Goal: Transaction & Acquisition: Book appointment/travel/reservation

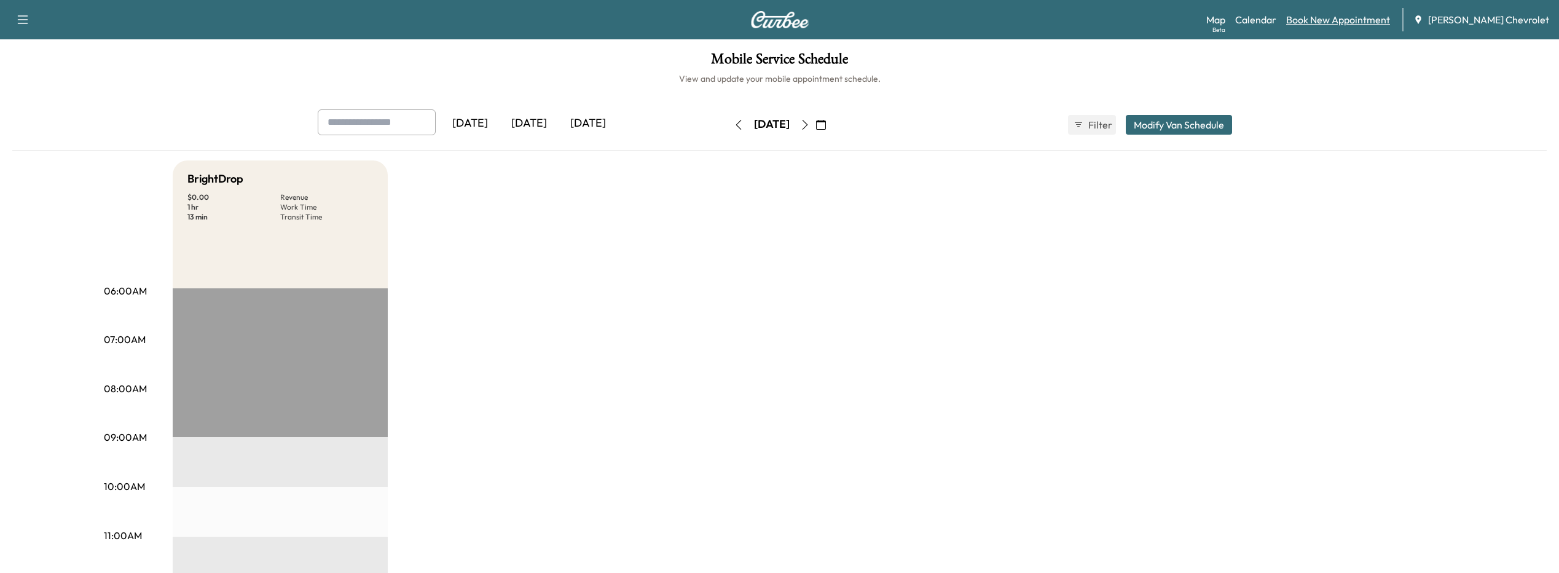
click at [1346, 19] on link "Book New Appointment" at bounding box center [1338, 19] width 104 height 15
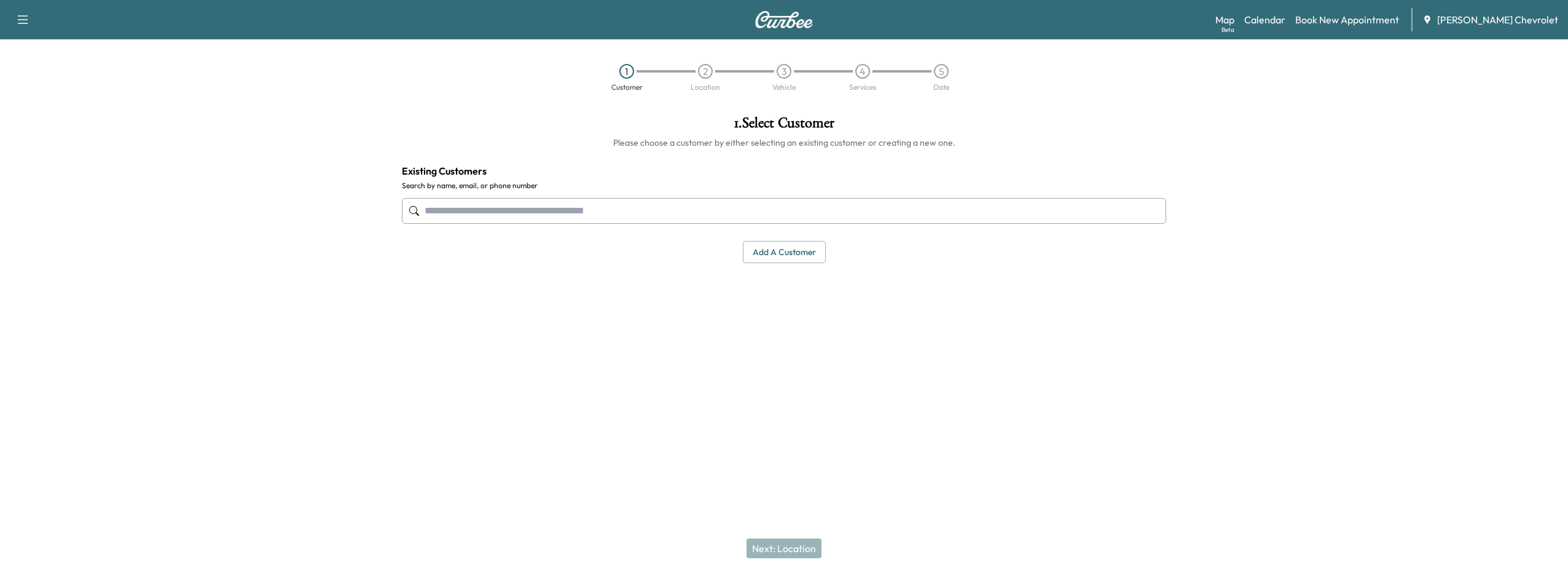
click at [578, 205] on input "text" at bounding box center [784, 211] width 764 height 26
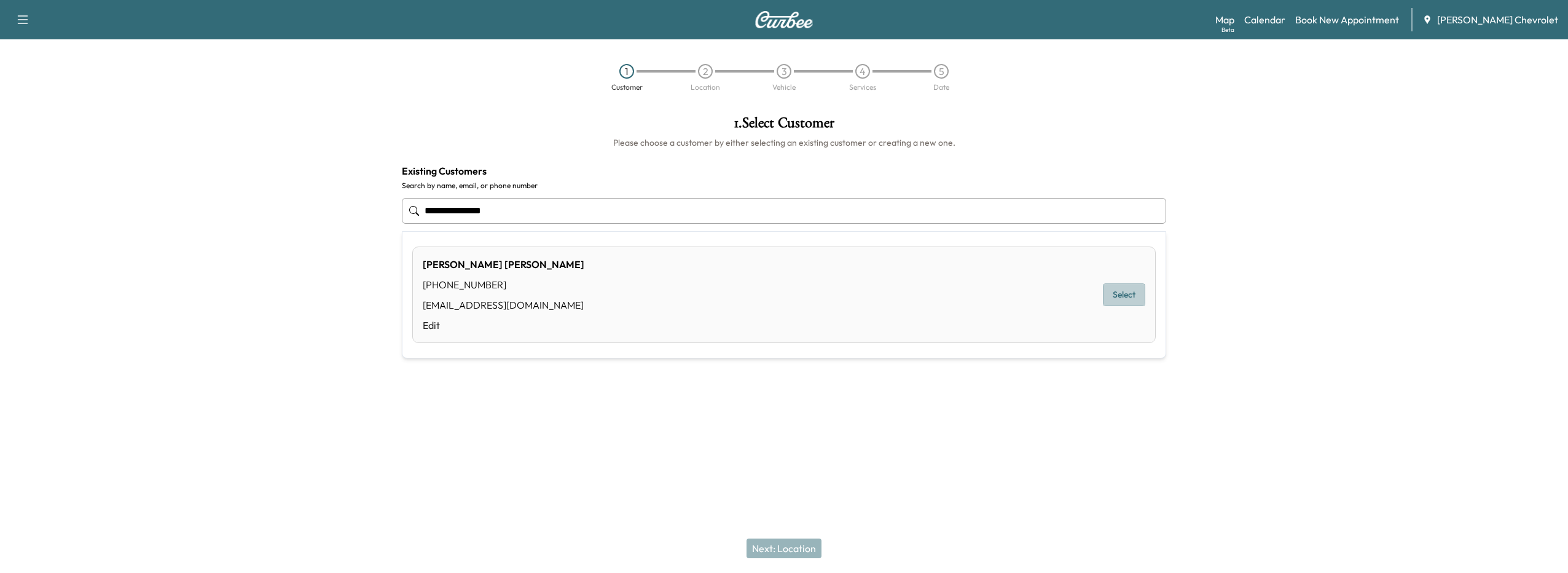
click at [1110, 302] on button "Select" at bounding box center [1124, 294] width 42 height 23
type input "**********"
click at [763, 555] on button "Next: Location" at bounding box center [784, 548] width 75 height 20
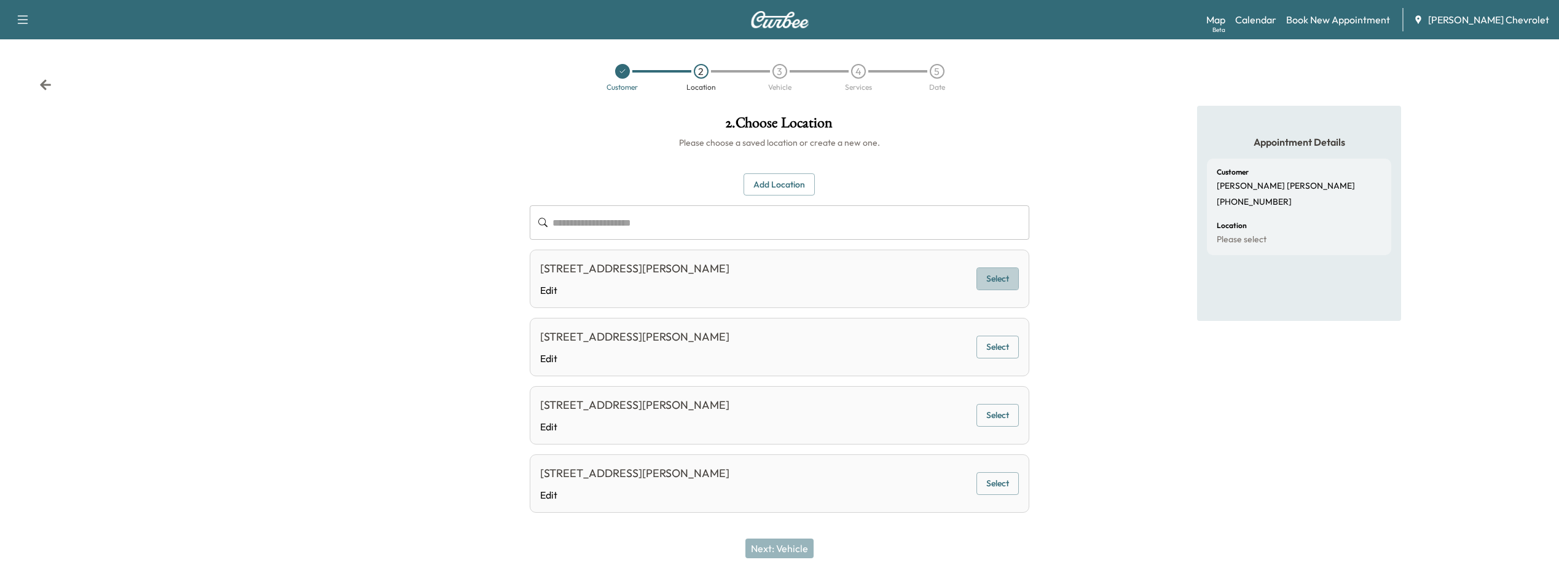
click at [988, 278] on button "Select" at bounding box center [997, 278] width 42 height 23
click at [798, 545] on button "Next: Vehicle" at bounding box center [779, 548] width 68 height 20
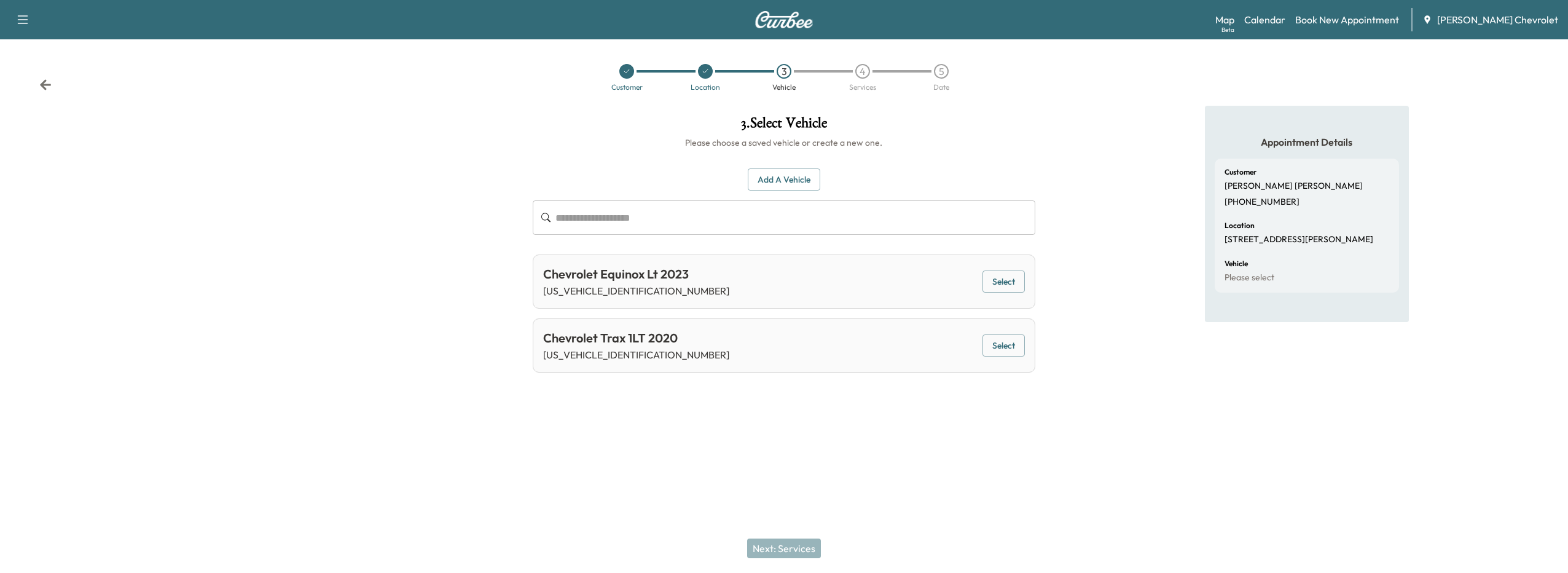
click at [999, 287] on button "Select" at bounding box center [1003, 281] width 42 height 23
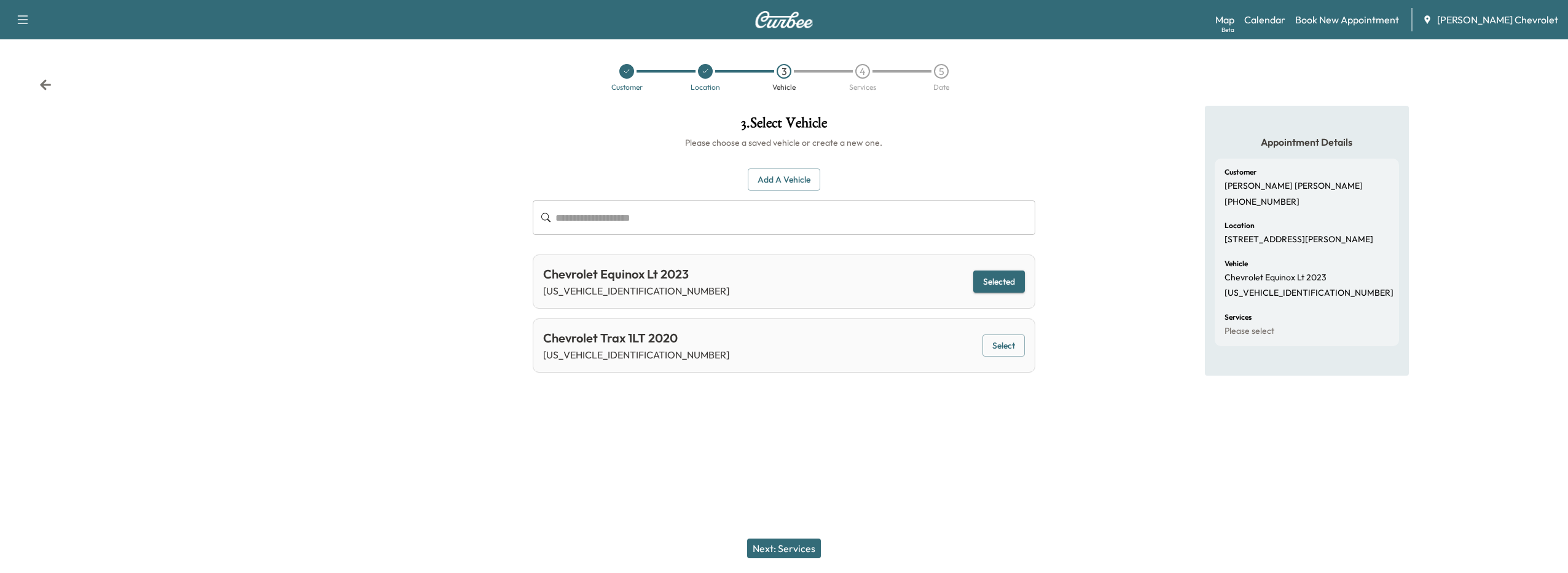
click at [799, 551] on button "Next: Services" at bounding box center [784, 548] width 74 height 20
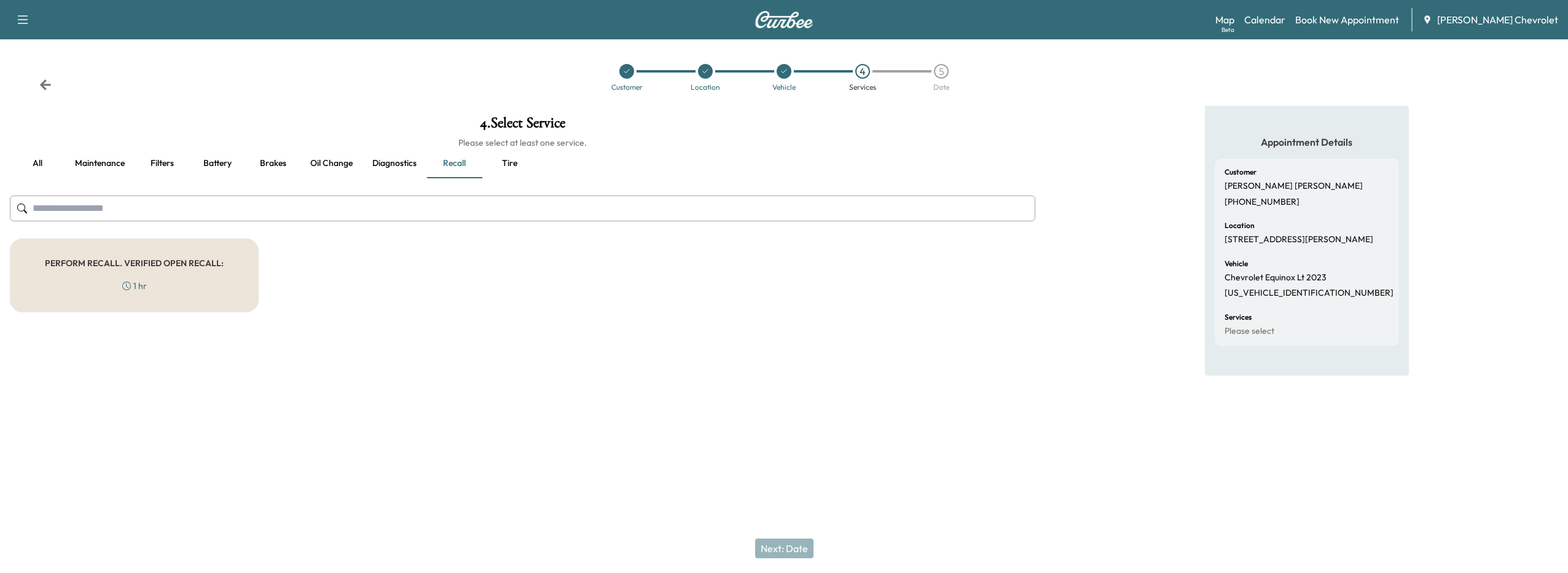
click at [230, 270] on div "PERFORM RECALL. VERIFIED OPEN RECALL: 1 hr" at bounding box center [134, 275] width 249 height 74
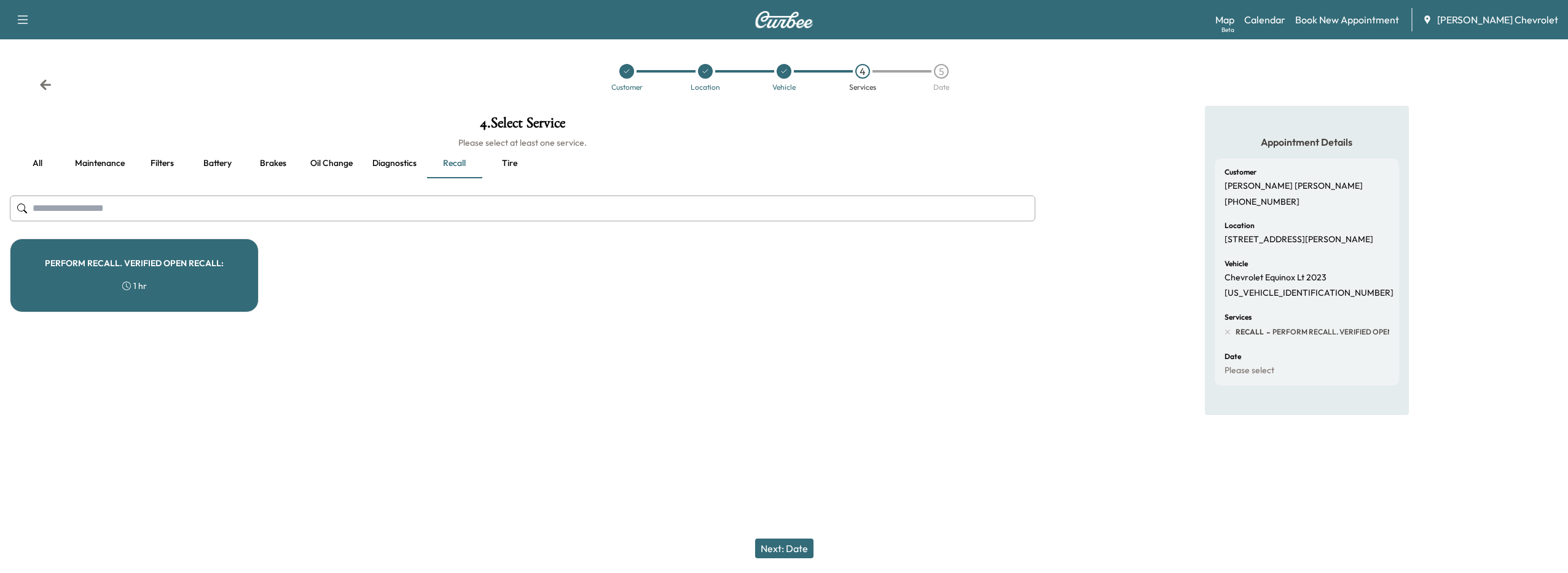
click at [775, 549] on button "Next: Date" at bounding box center [784, 548] width 58 height 20
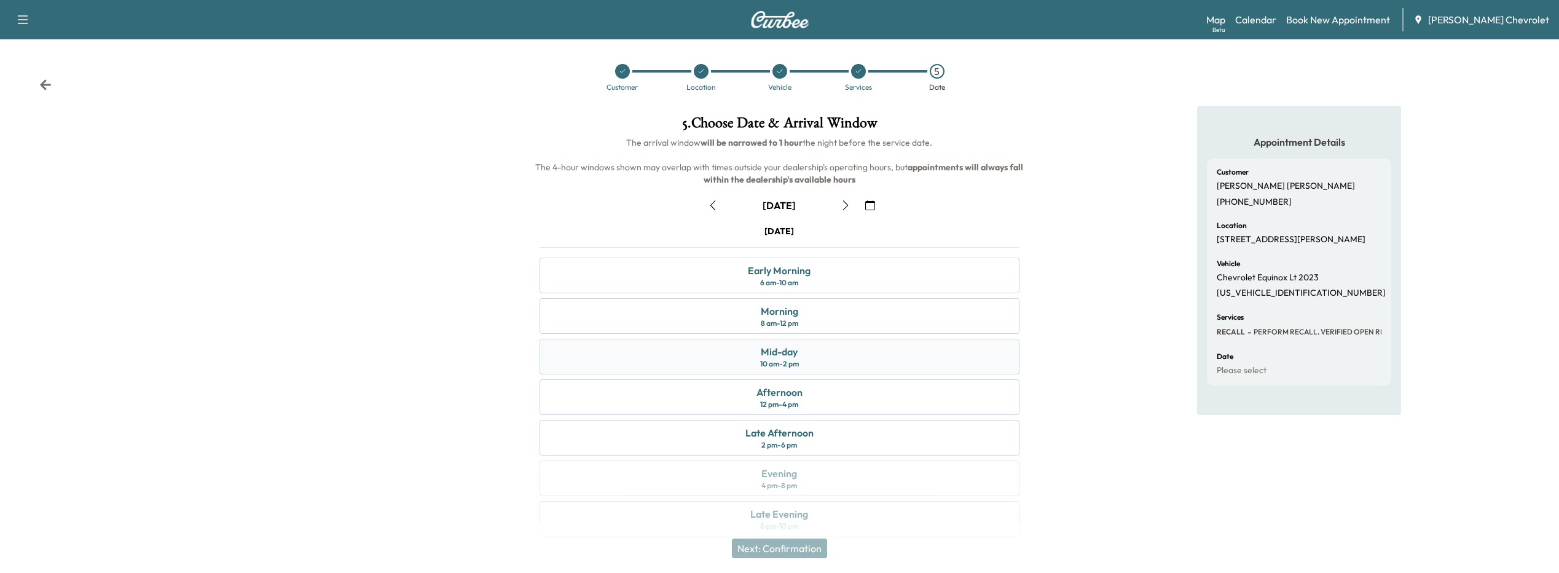
click at [774, 369] on div "Mid-day 10 am - 2 pm" at bounding box center [779, 357] width 480 height 36
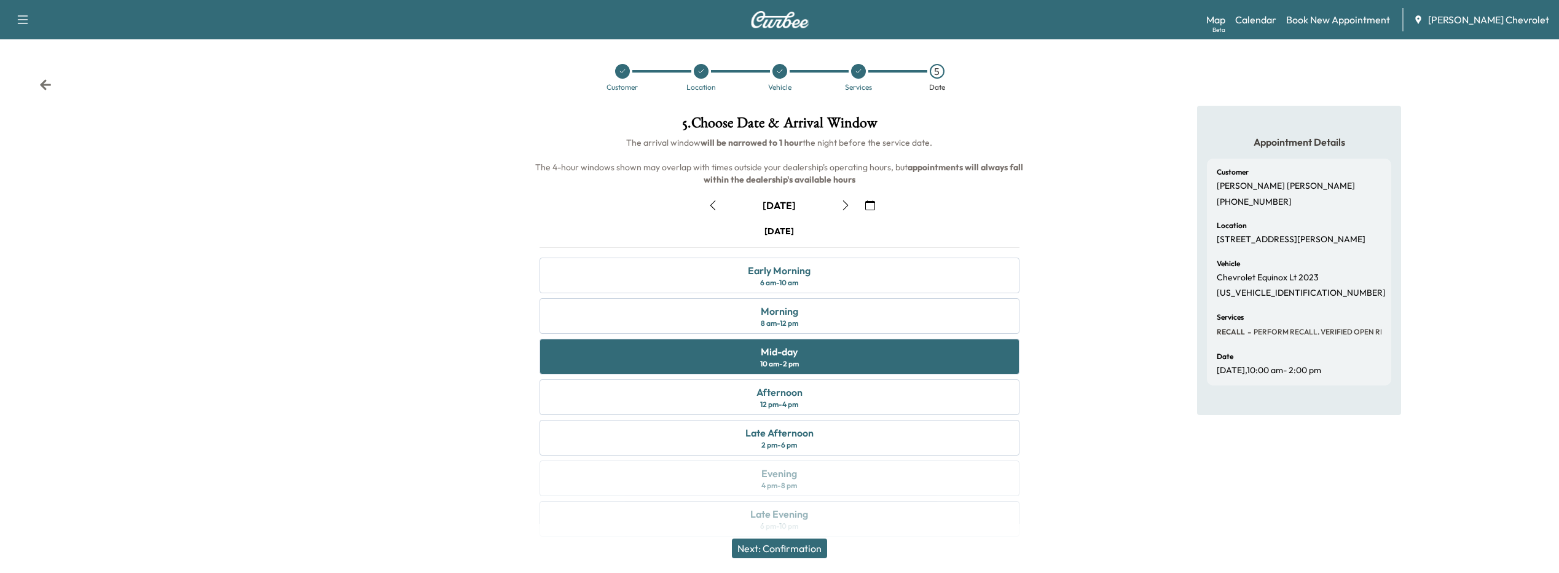
click at [812, 549] on button "Next: Confirmation" at bounding box center [779, 548] width 95 height 20
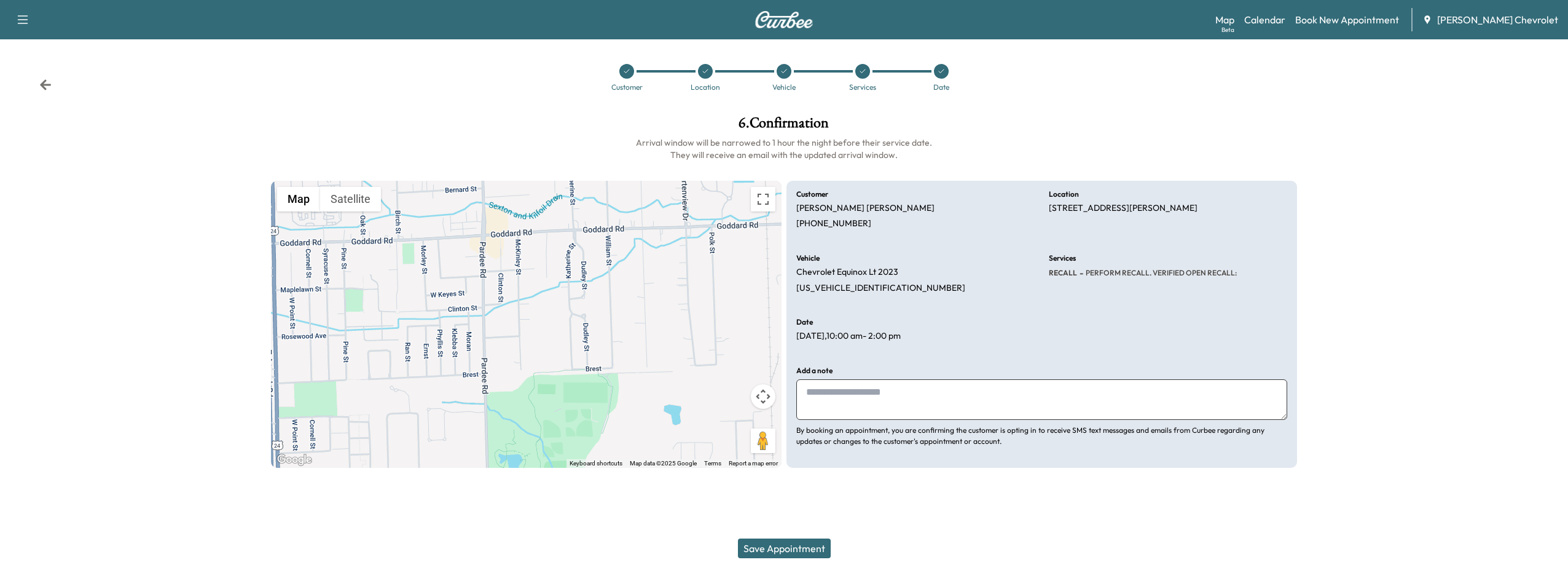
click at [802, 547] on button "Save Appointment" at bounding box center [784, 548] width 93 height 20
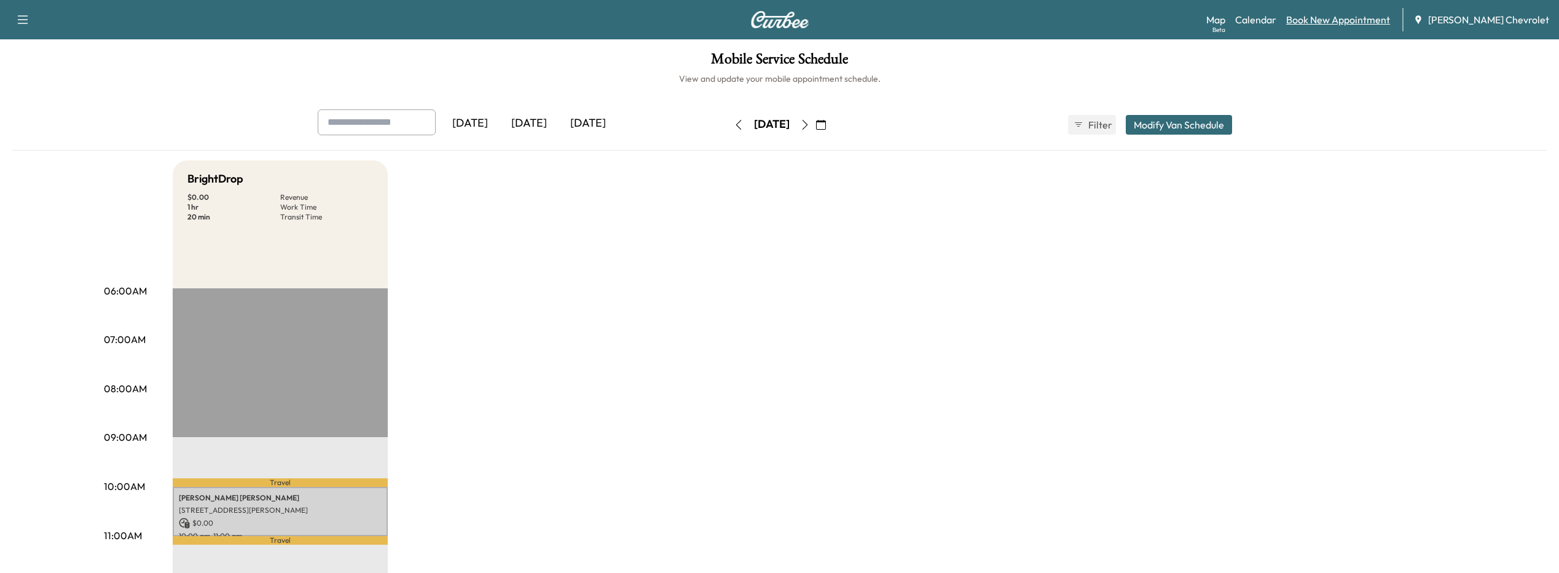
click at [1333, 20] on link "Book New Appointment" at bounding box center [1338, 19] width 104 height 15
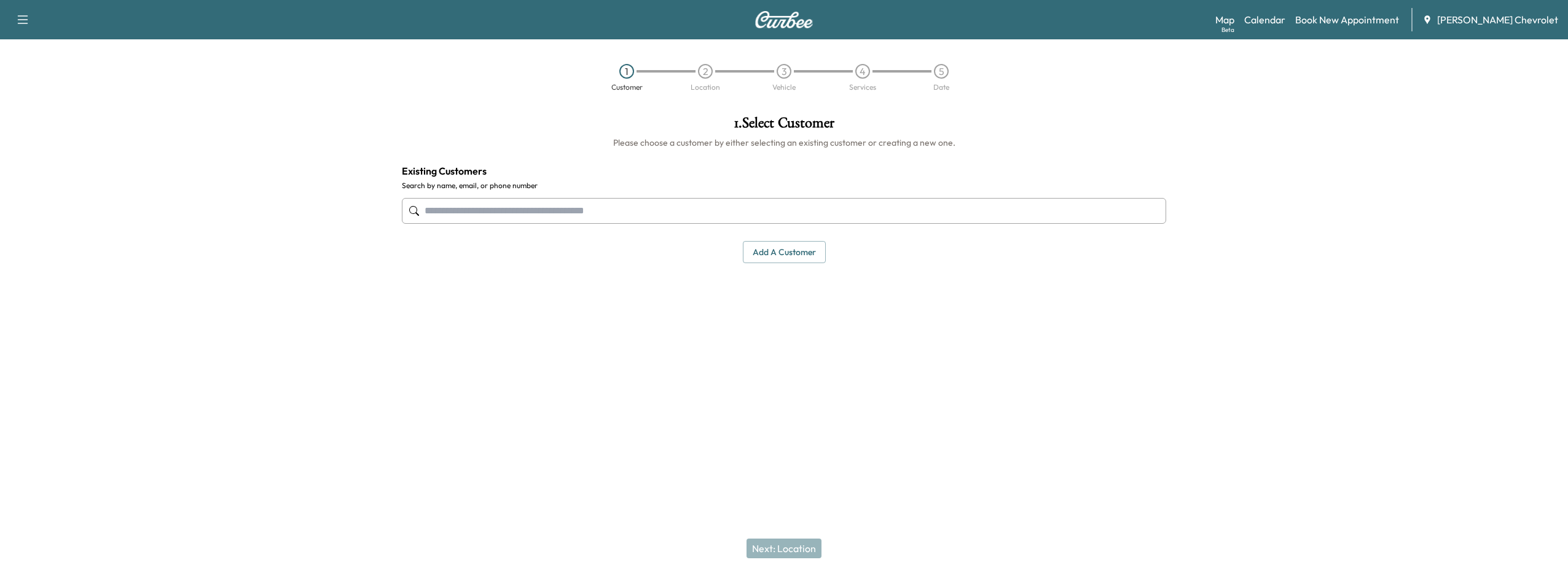
click at [584, 216] on input "text" at bounding box center [784, 211] width 764 height 26
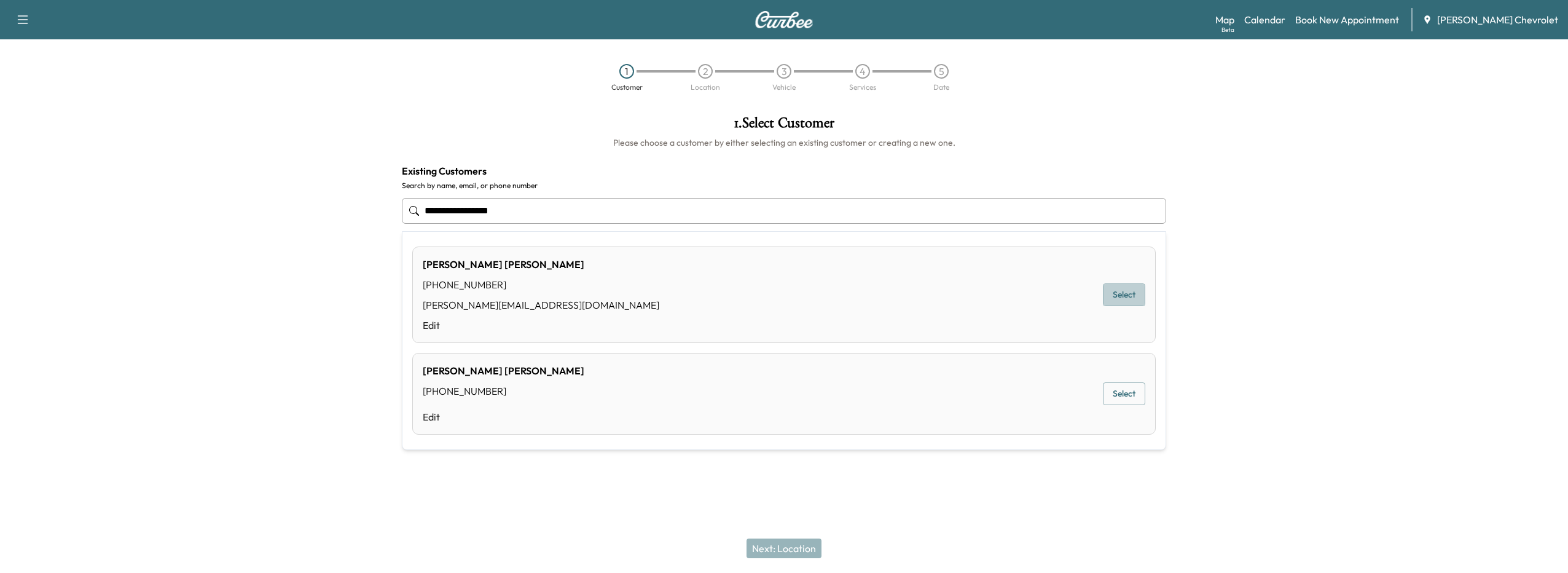
click at [1107, 296] on button "Select" at bounding box center [1124, 294] width 42 height 23
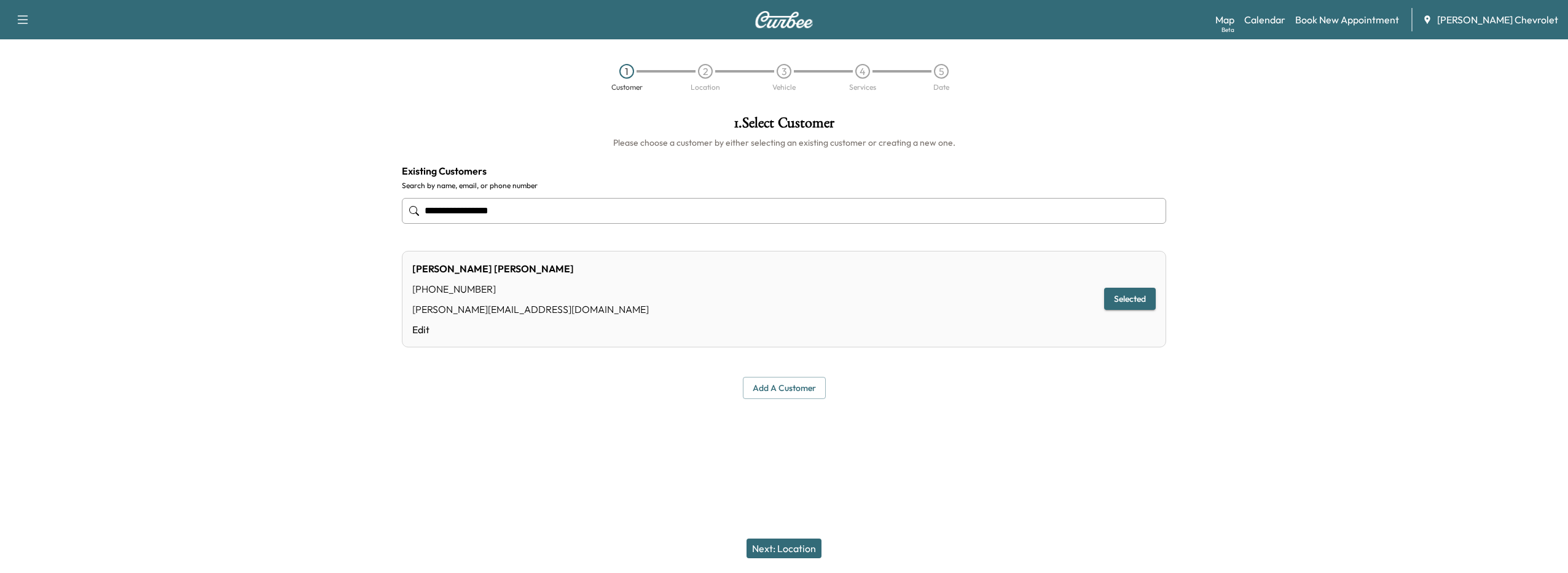
type input "**********"
click at [783, 547] on button "Next: Location" at bounding box center [784, 548] width 75 height 20
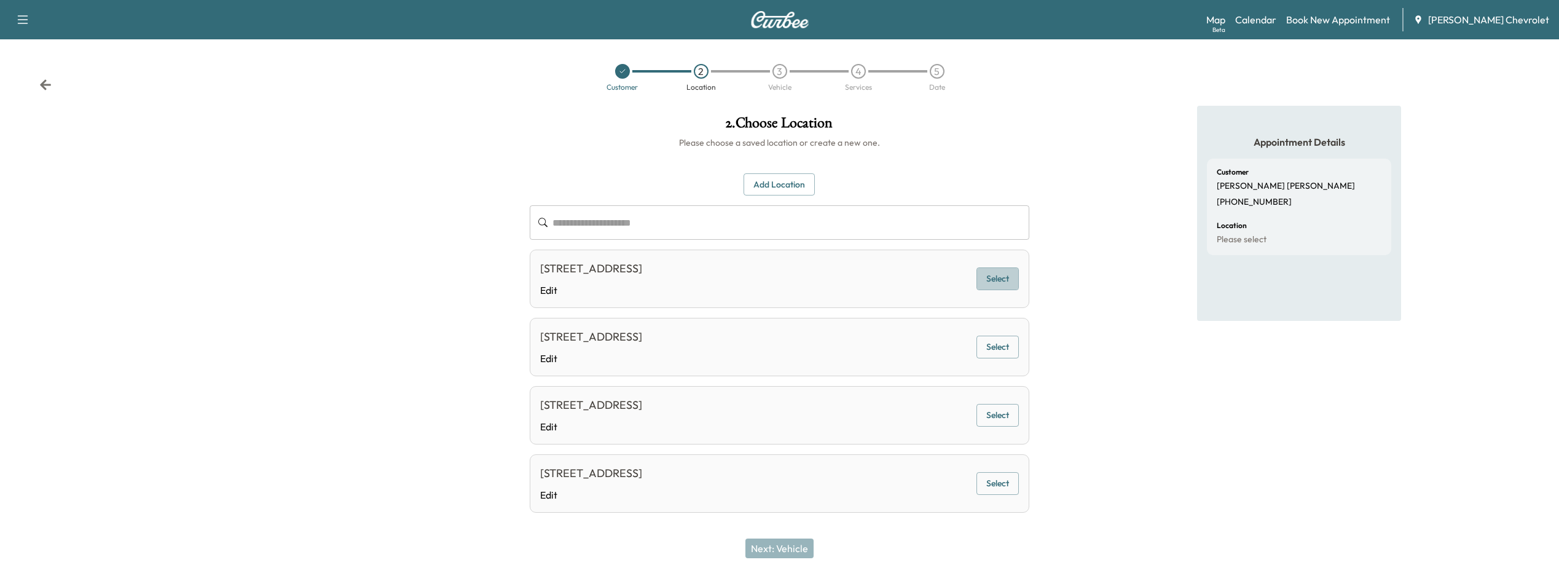
click at [986, 288] on button "Select" at bounding box center [997, 278] width 42 height 23
click at [784, 546] on button "Next: Vehicle" at bounding box center [779, 548] width 68 height 20
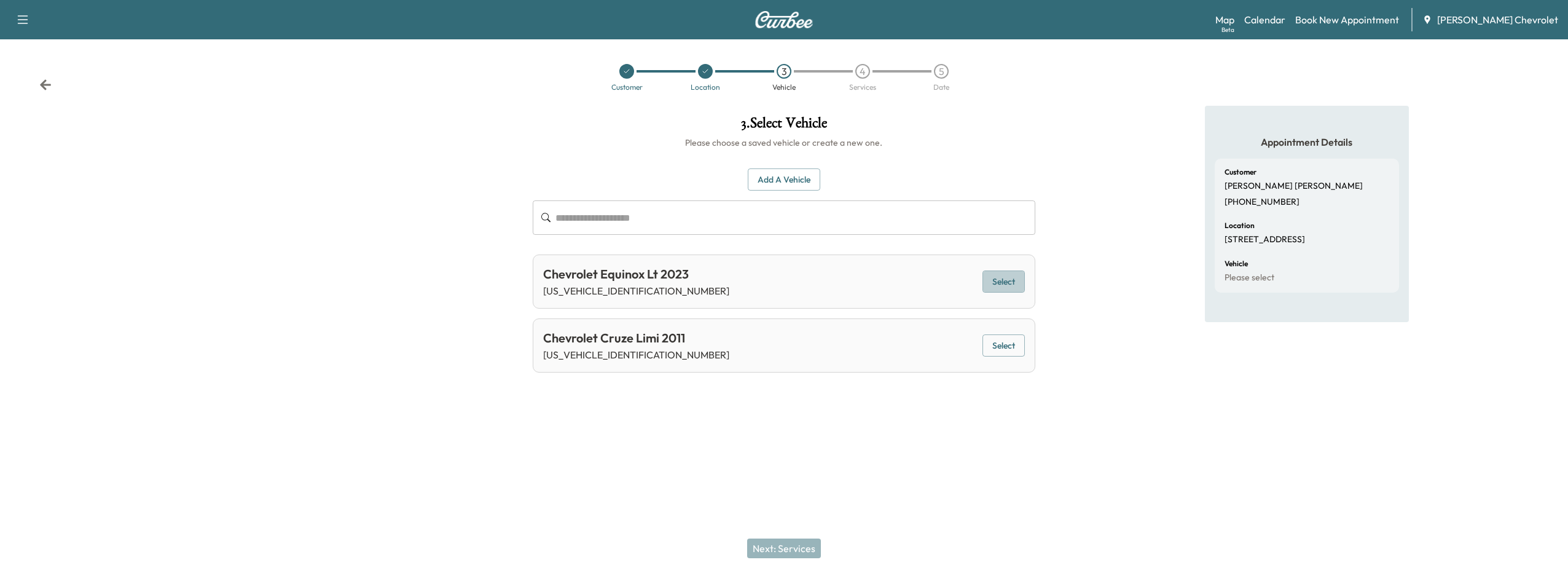
click at [993, 287] on button "Select" at bounding box center [1003, 281] width 42 height 23
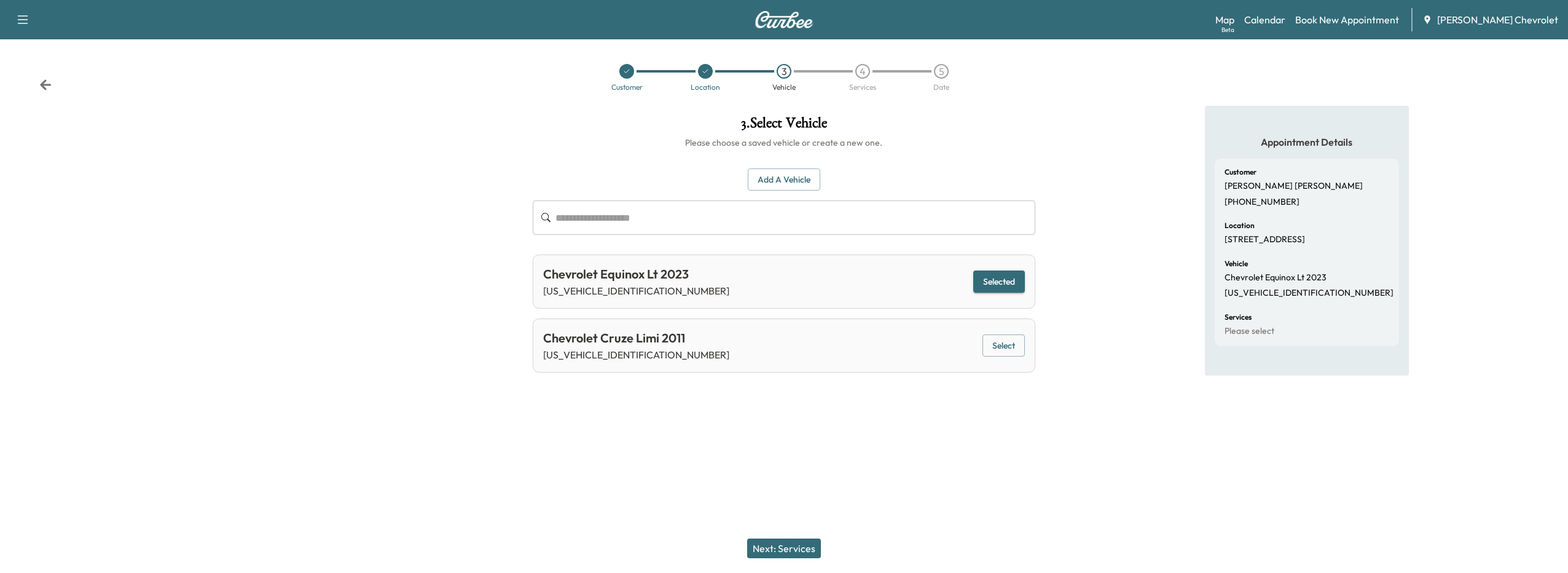
click at [802, 539] on button "Next: Services" at bounding box center [784, 548] width 74 height 20
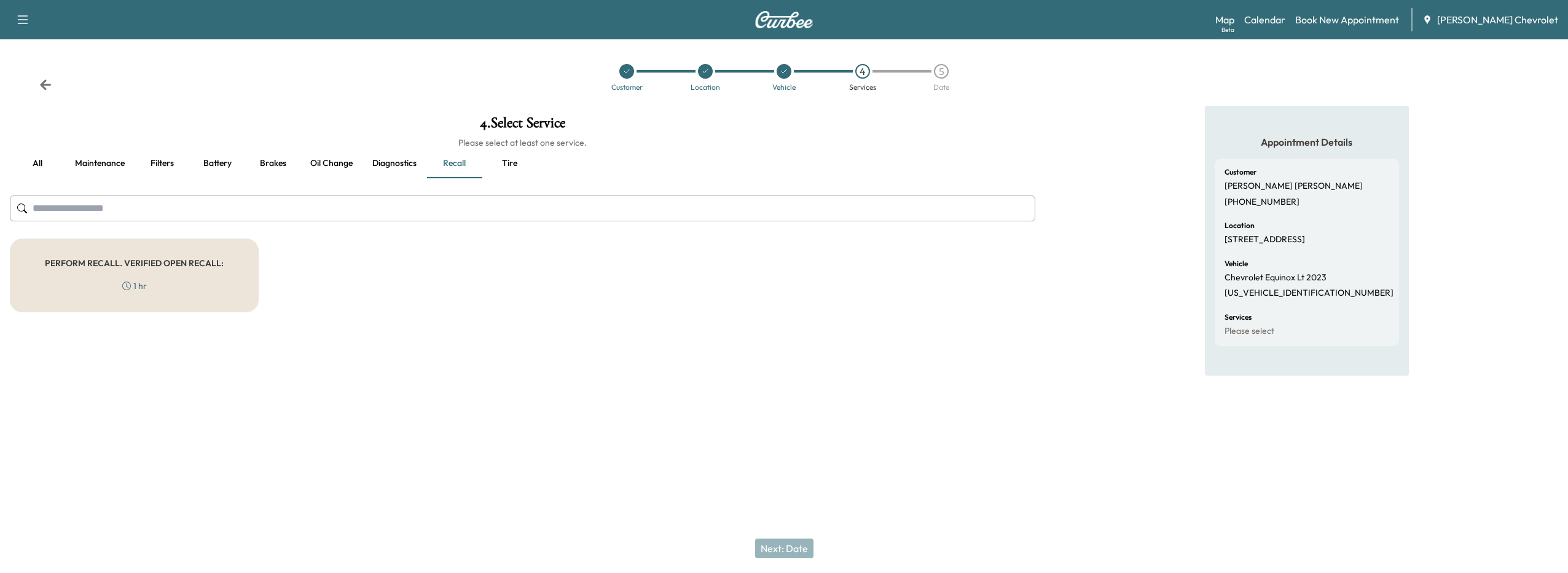
click at [144, 273] on div "PERFORM RECALL. VERIFIED OPEN RECALL: 1 hr" at bounding box center [134, 275] width 249 height 74
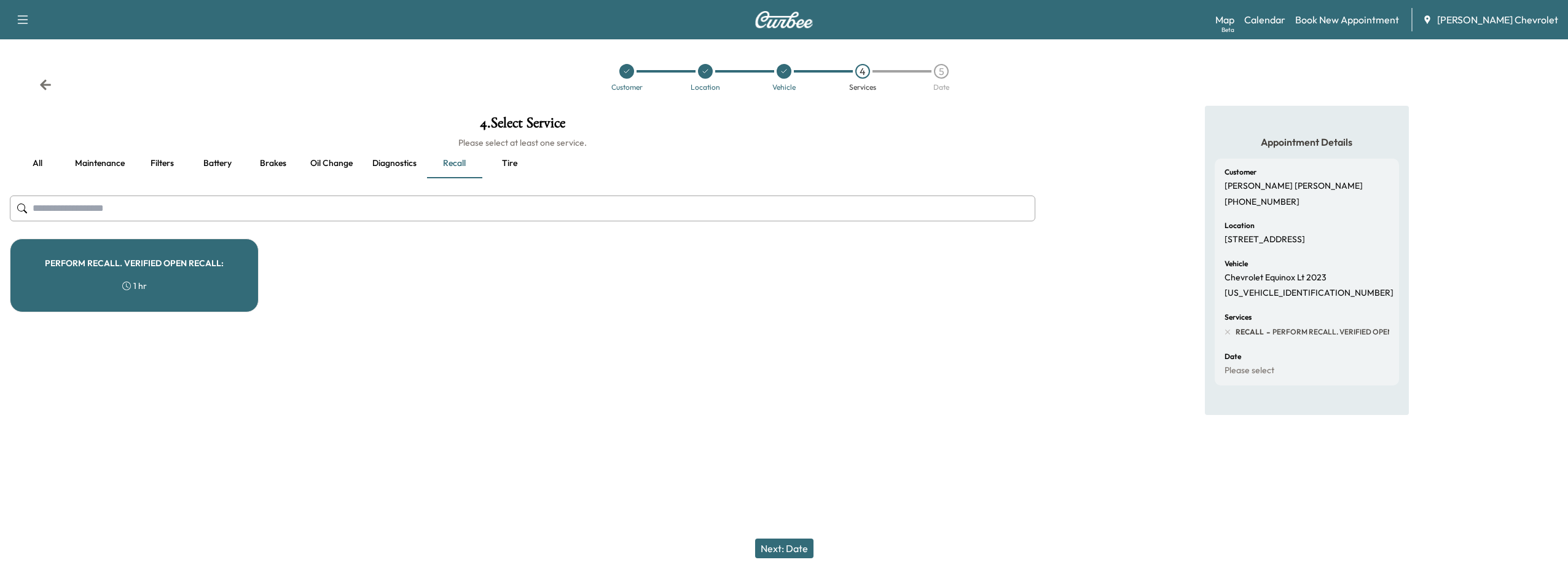
click at [801, 547] on button "Next: Date" at bounding box center [784, 548] width 58 height 20
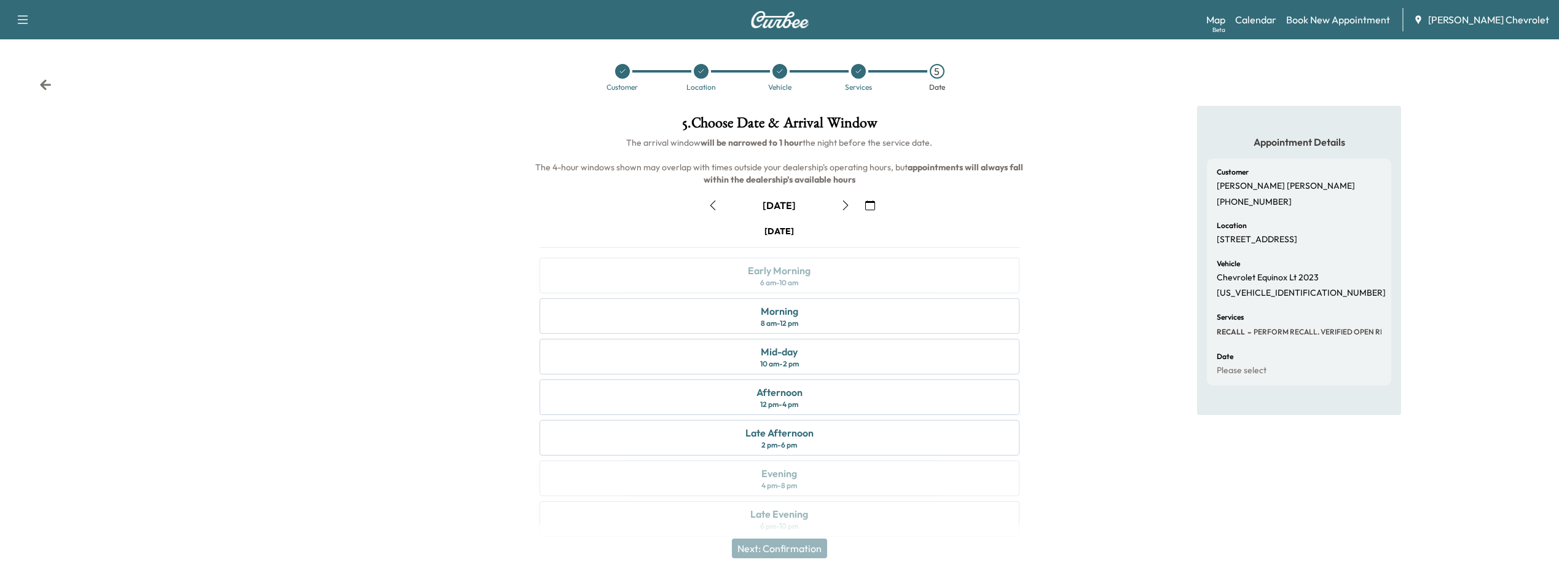
click at [874, 200] on icon "button" at bounding box center [870, 205] width 10 height 10
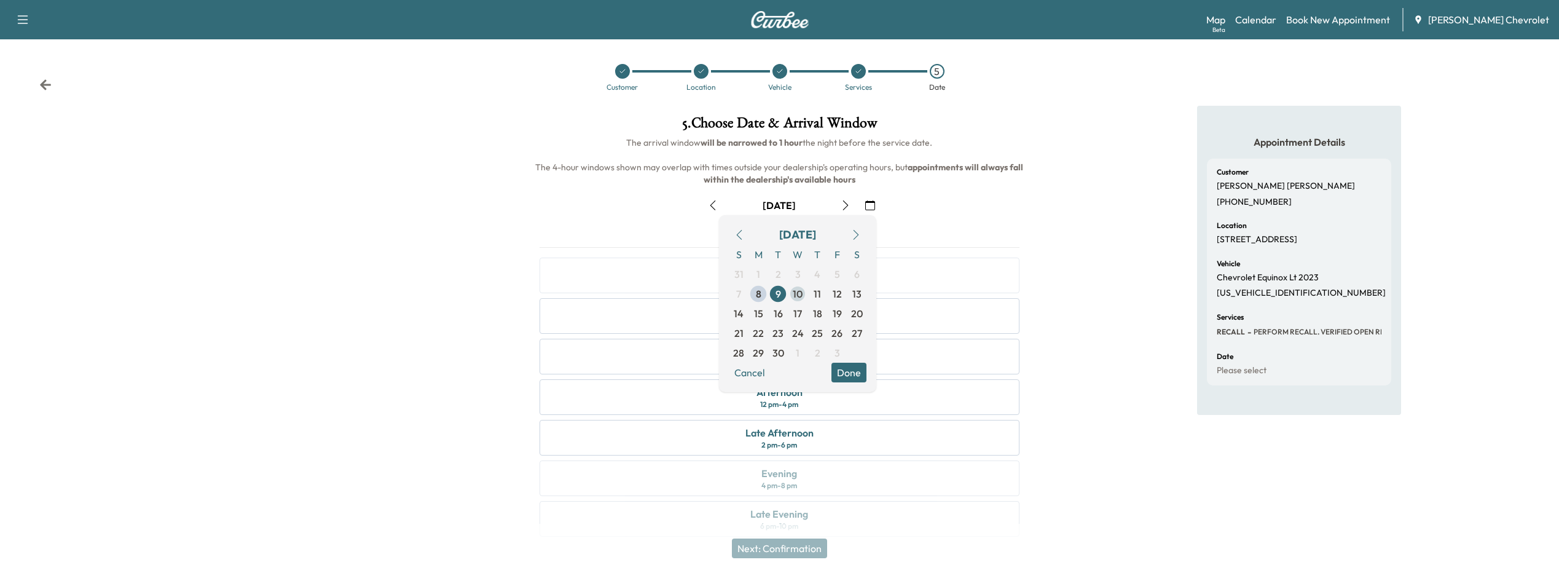
click at [800, 294] on span "10" at bounding box center [798, 293] width 10 height 15
click at [844, 377] on button "Done" at bounding box center [848, 373] width 35 height 20
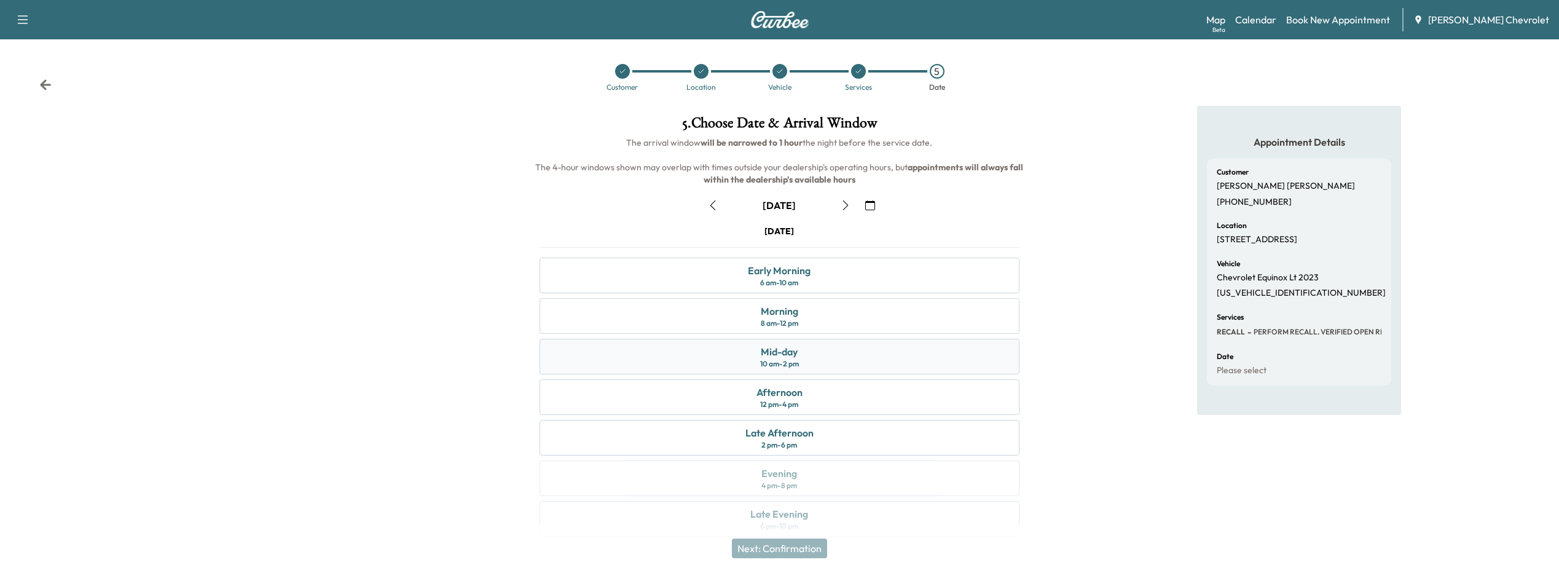
click at [743, 363] on div "Mid-day 10 am - 2 pm" at bounding box center [779, 357] width 480 height 36
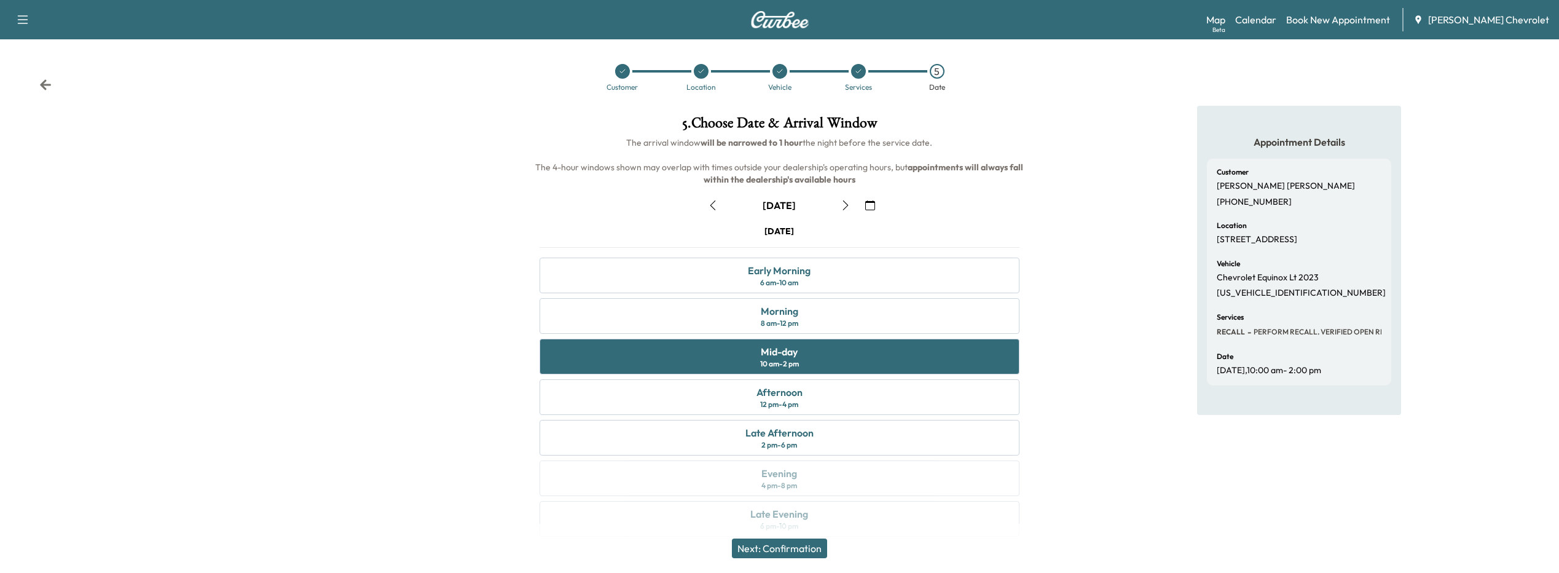
click at [819, 549] on button "Next: Confirmation" at bounding box center [779, 548] width 95 height 20
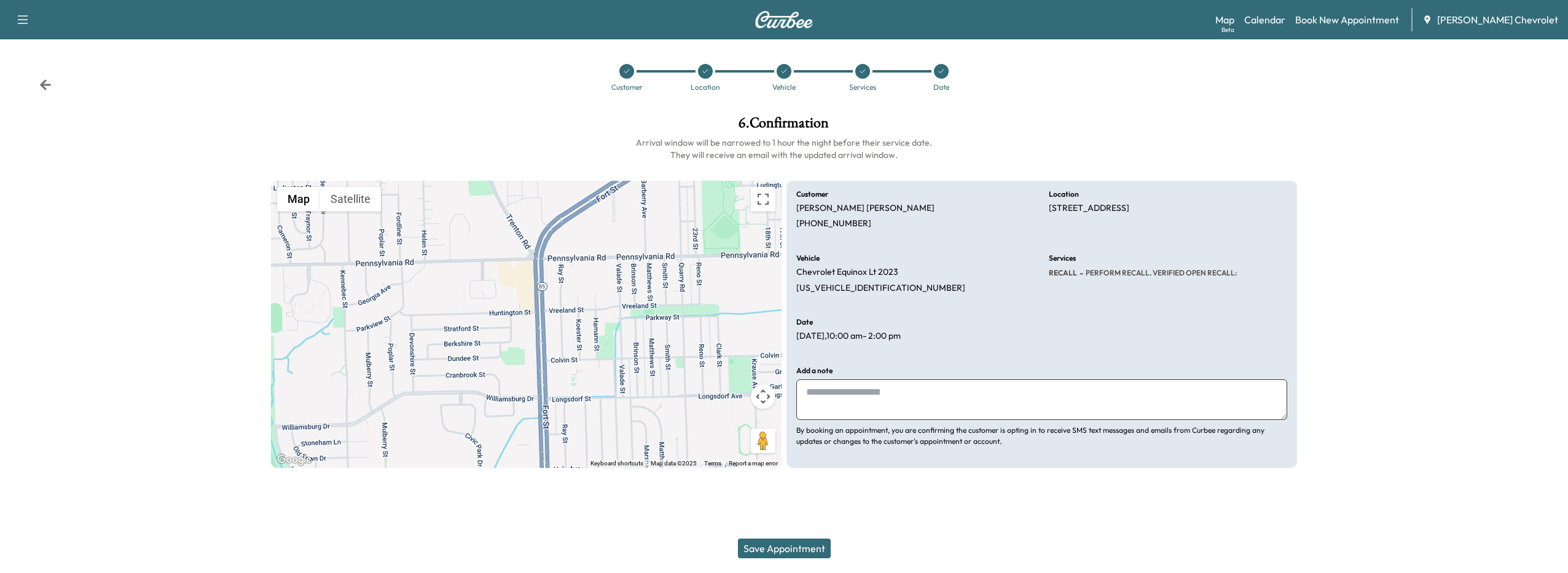
click at [813, 548] on button "Save Appointment" at bounding box center [784, 548] width 93 height 20
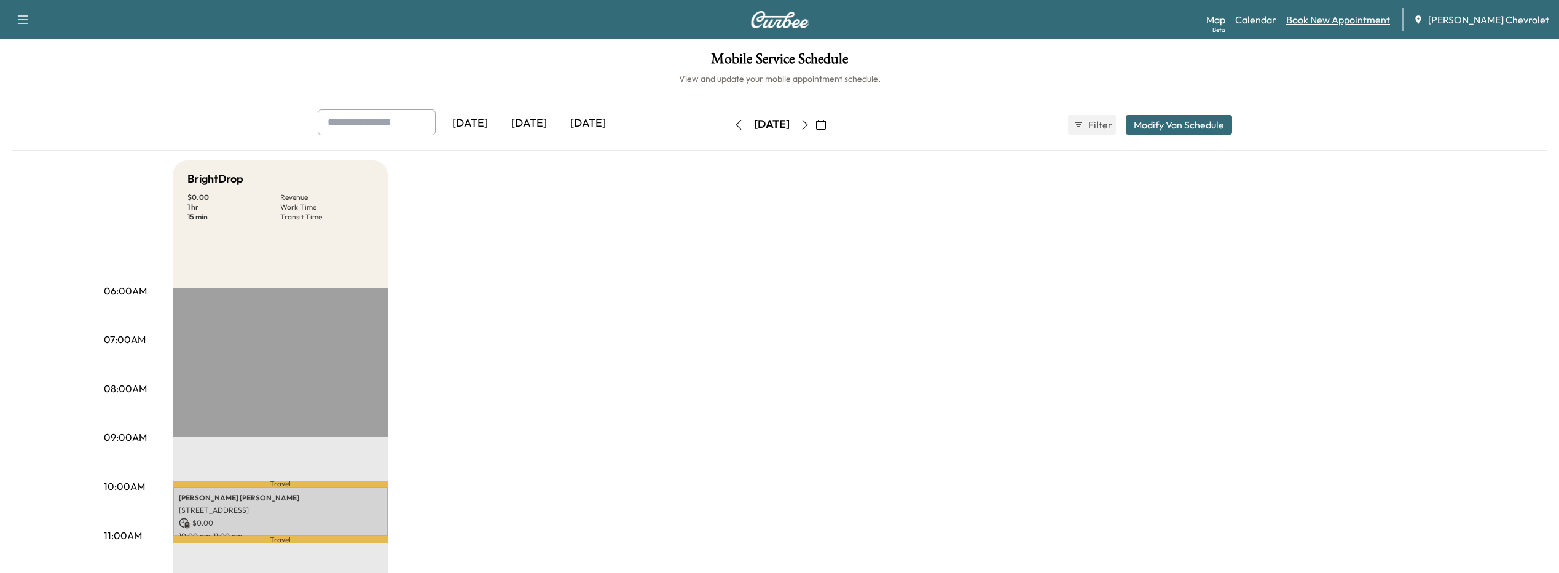
click at [1356, 25] on link "Book New Appointment" at bounding box center [1338, 19] width 104 height 15
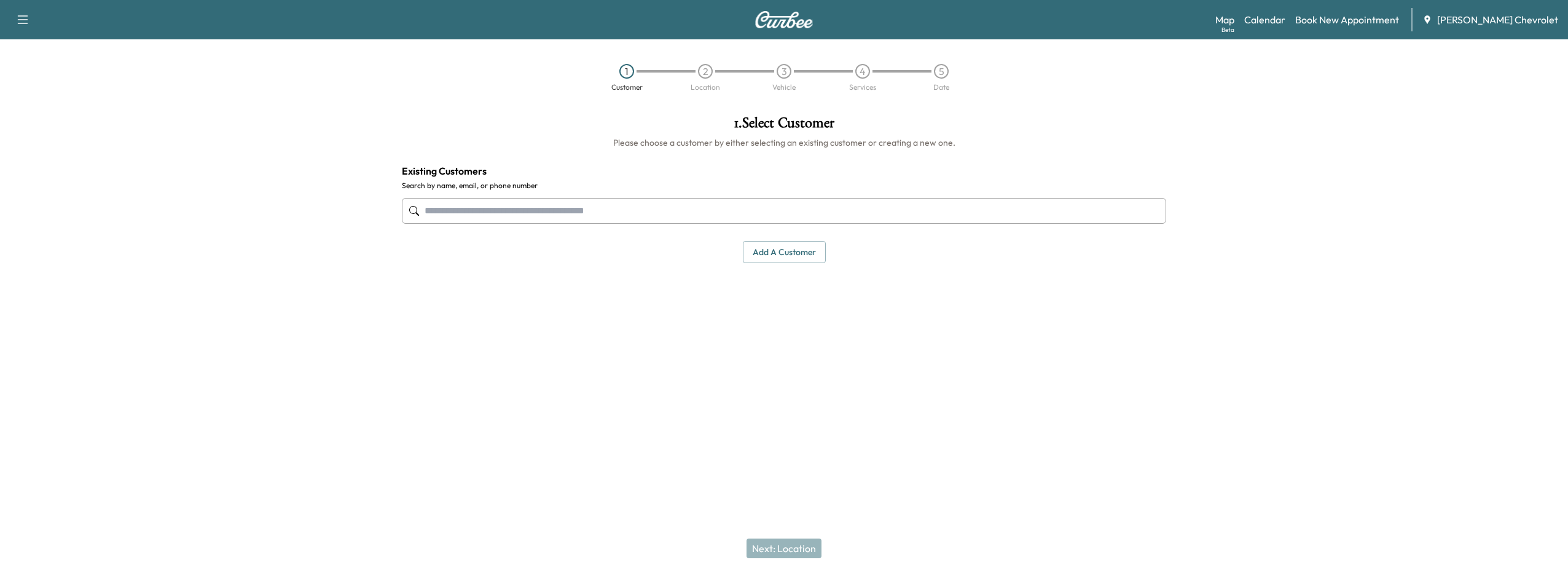
click at [558, 221] on input "text" at bounding box center [784, 211] width 764 height 26
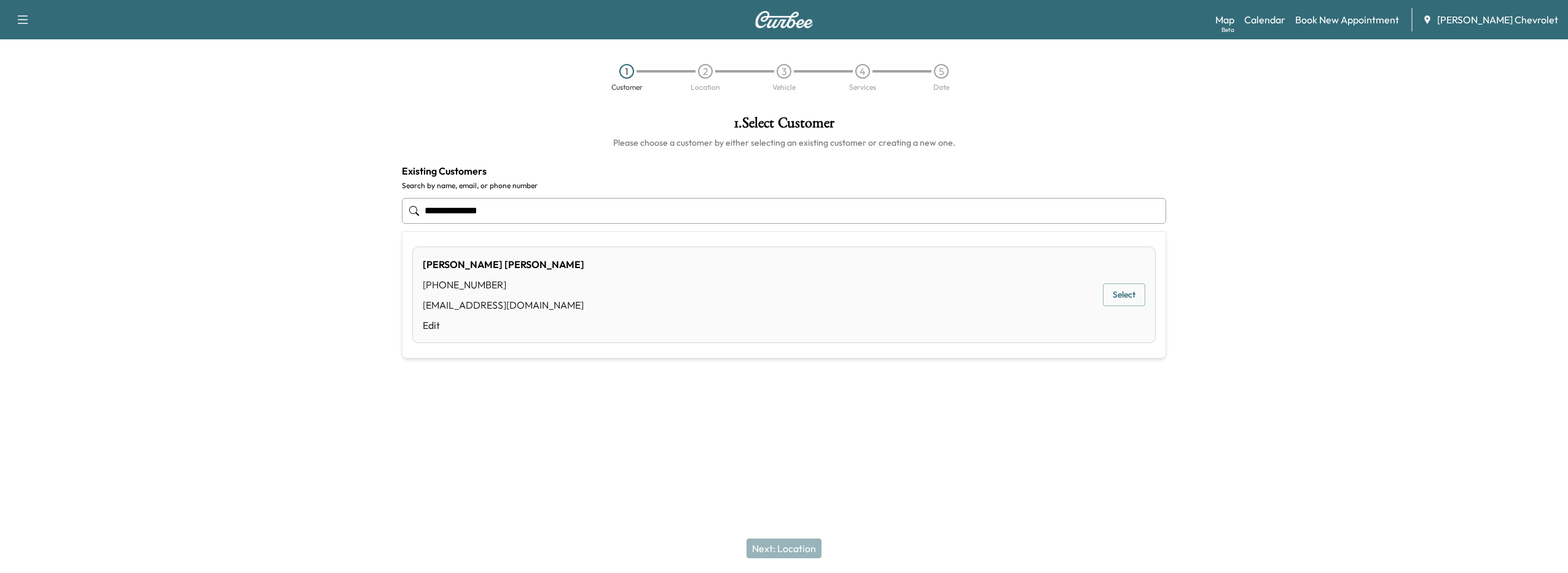
click at [1129, 294] on button "Select" at bounding box center [1124, 294] width 42 height 23
type input "**********"
click at [806, 546] on button "Next: Location" at bounding box center [784, 548] width 75 height 20
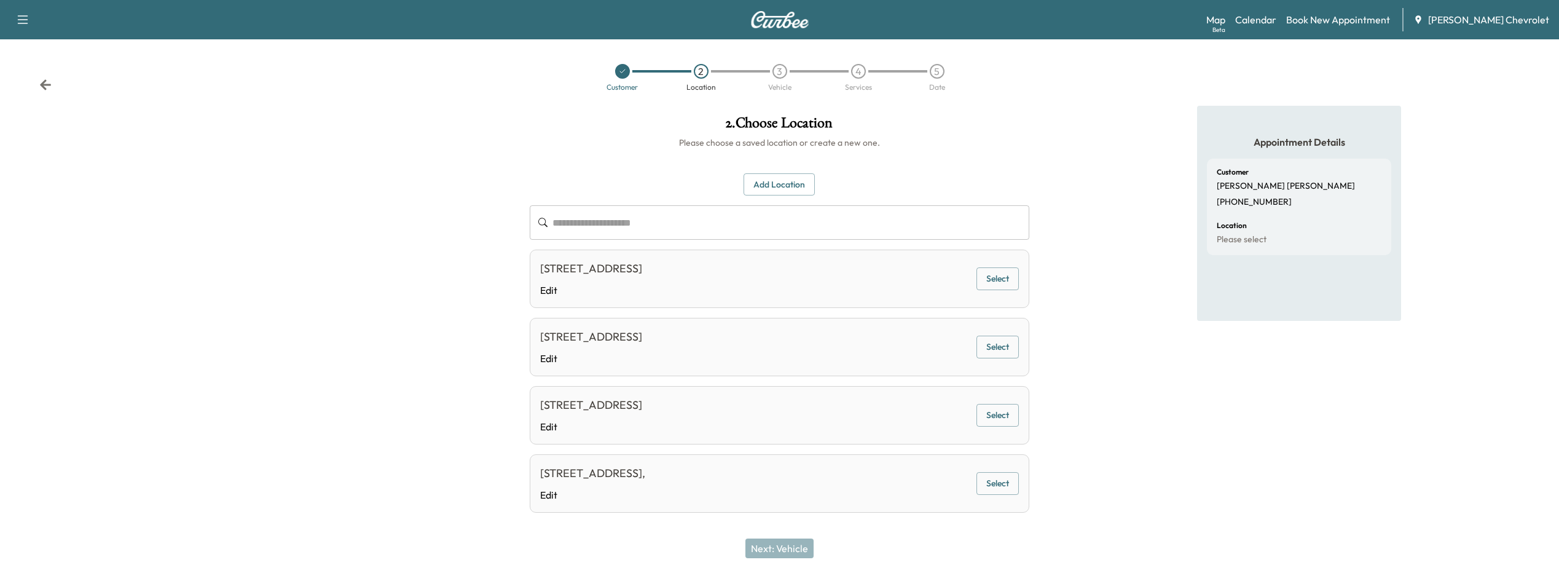
click at [990, 275] on button "Select" at bounding box center [997, 278] width 42 height 23
click at [801, 548] on button "Next: Vehicle" at bounding box center [779, 548] width 68 height 20
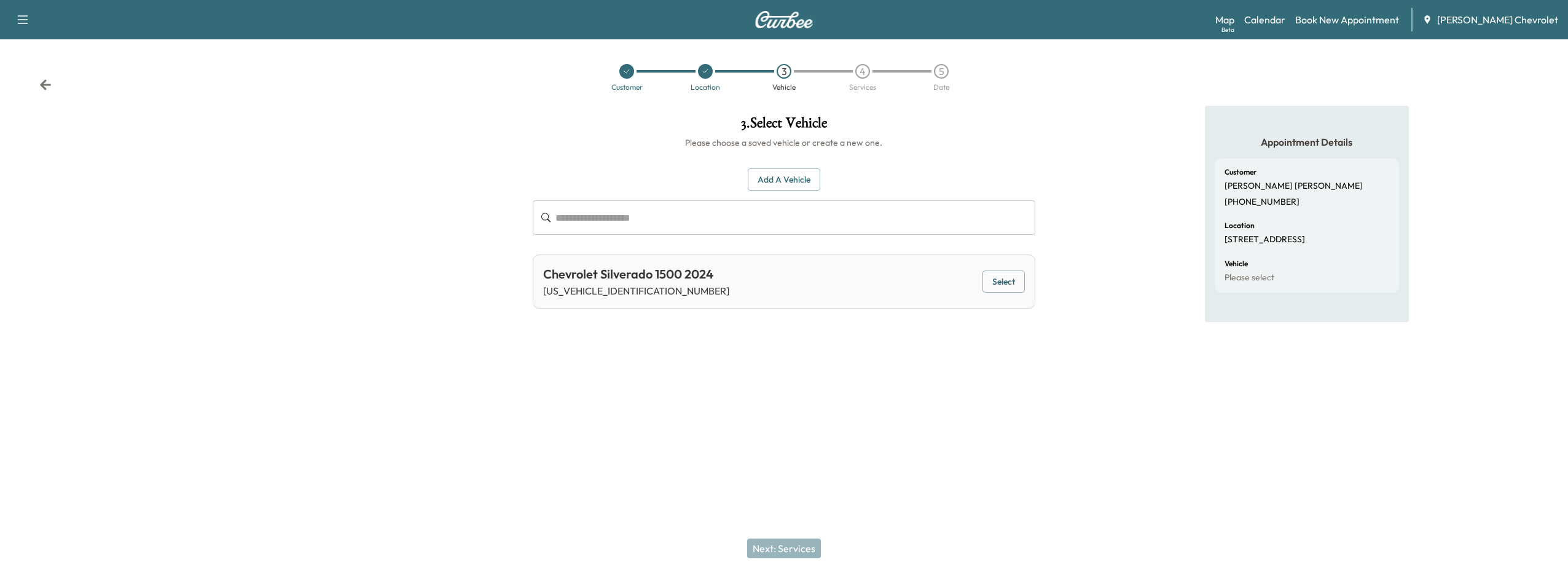
click at [731, 284] on div "Chevrolet Silverado 1500 2024 [US_VEHICLE_IDENTIFICATION_NUMBER] Select" at bounding box center [784, 281] width 503 height 54
click at [1006, 281] on button "Select" at bounding box center [1003, 281] width 42 height 23
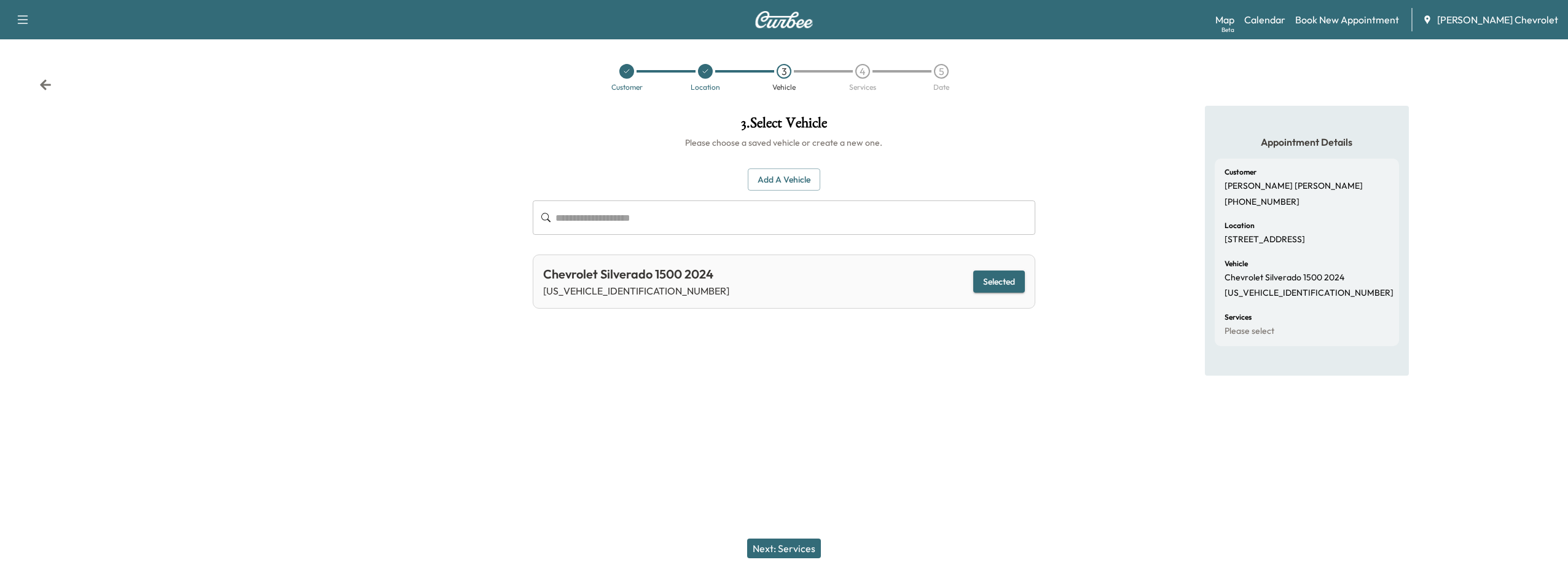
click at [808, 542] on button "Next: Services" at bounding box center [784, 548] width 74 height 20
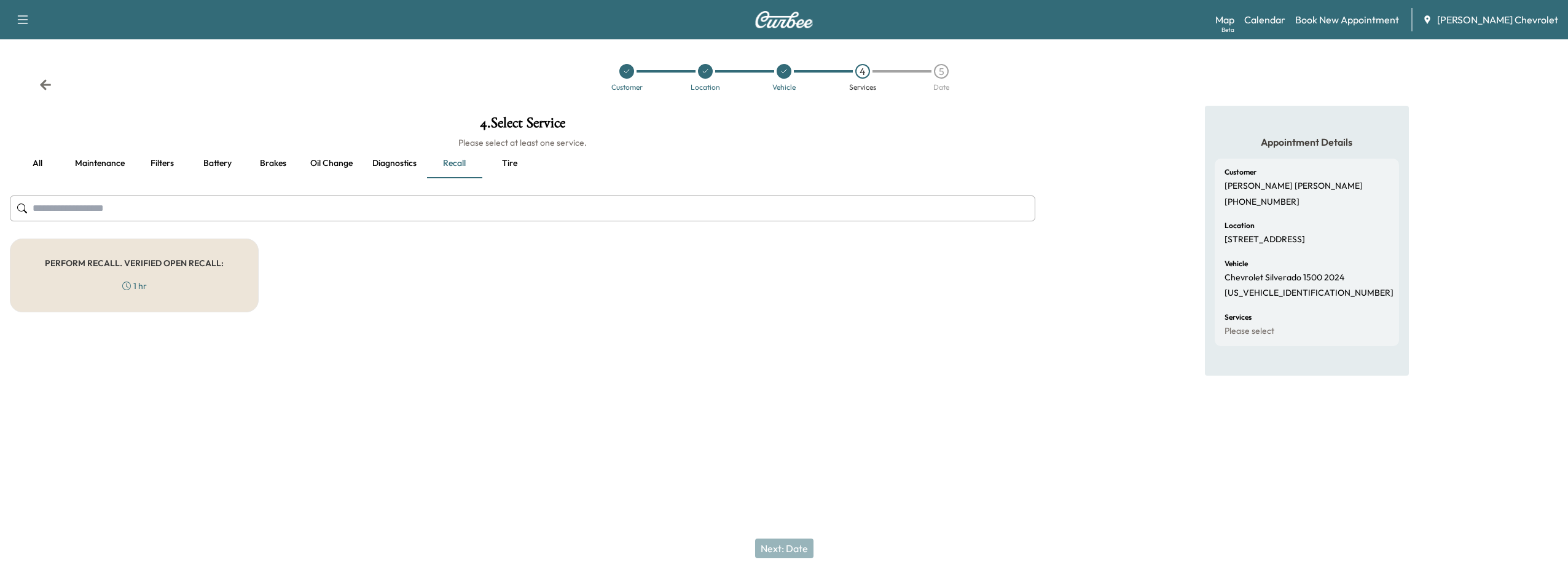
click at [197, 264] on h5 "PERFORM RECALL. VERIFIED OPEN RECALL:" at bounding box center [134, 263] width 179 height 9
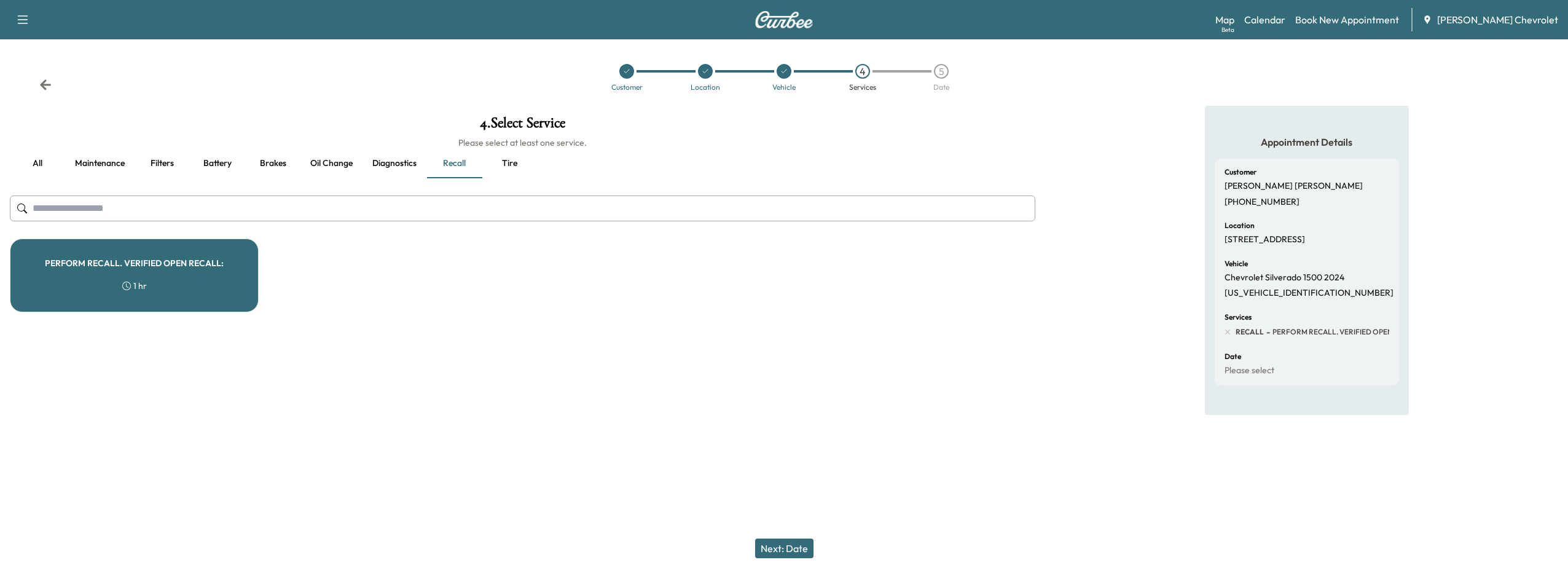
click at [789, 543] on button "Next: Date" at bounding box center [784, 548] width 58 height 20
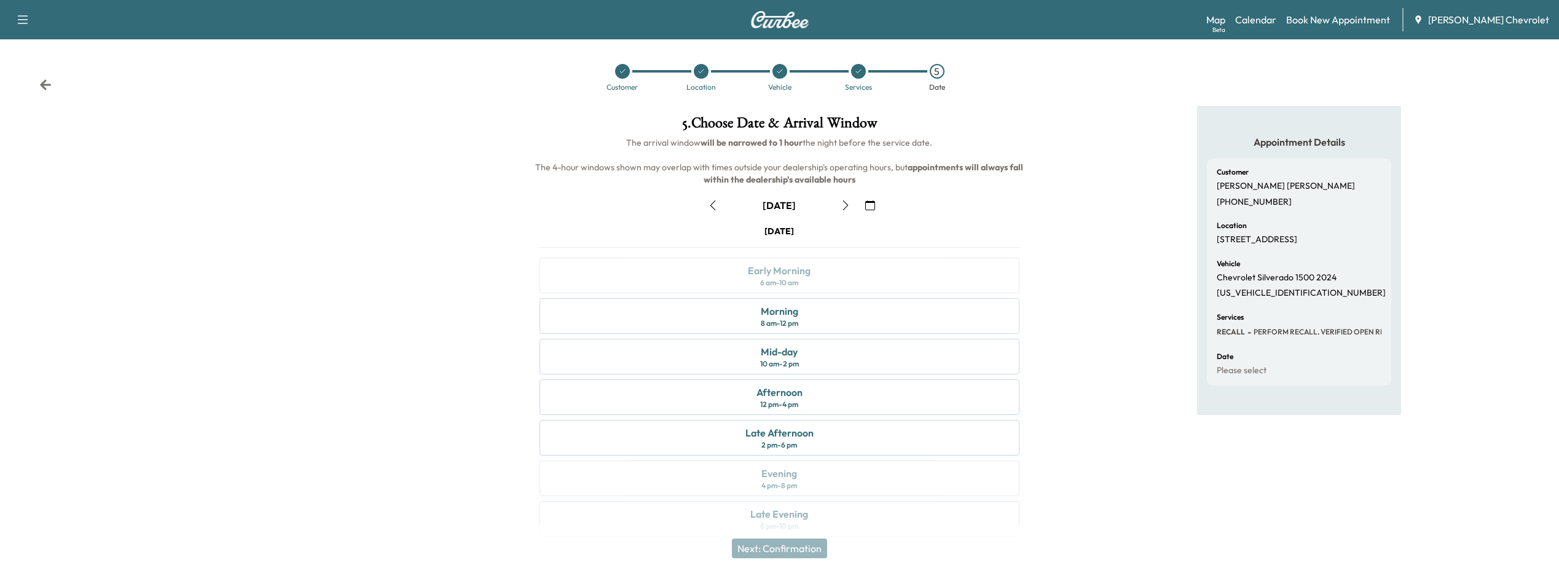
click at [866, 208] on icon "button" at bounding box center [870, 205] width 10 height 10
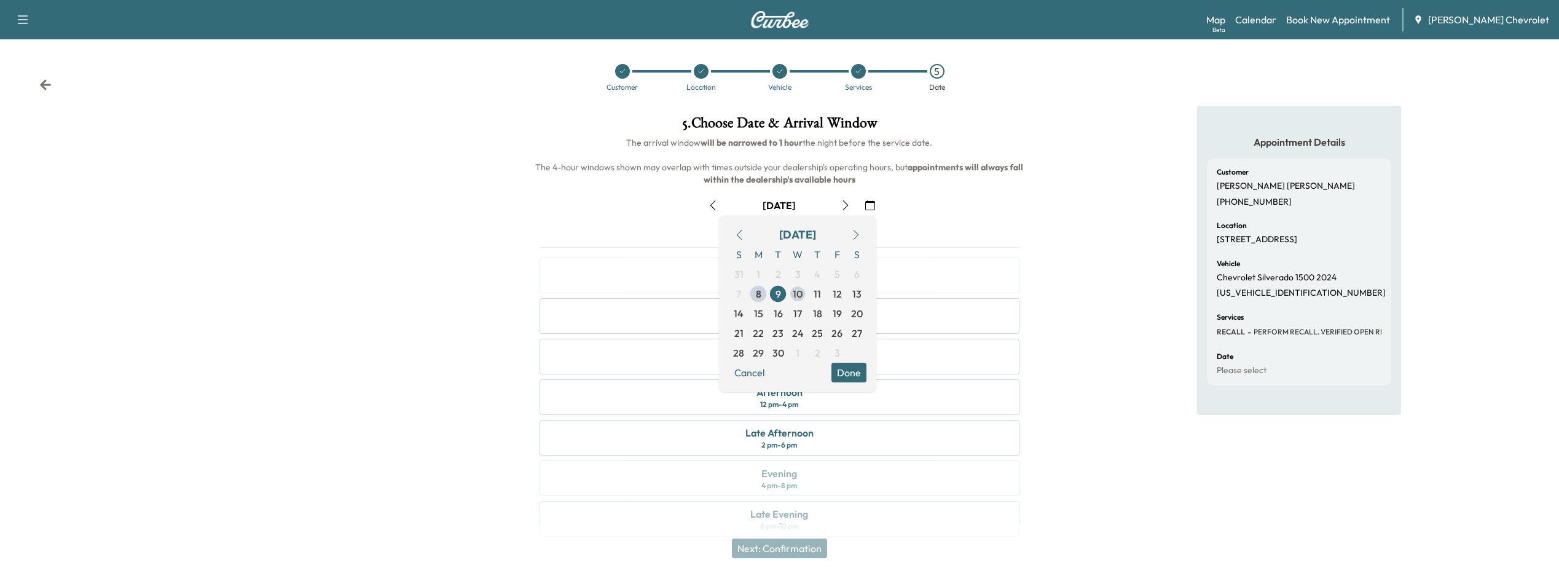
click at [796, 294] on span "10" at bounding box center [798, 293] width 10 height 15
click at [842, 366] on button "Done" at bounding box center [848, 373] width 35 height 20
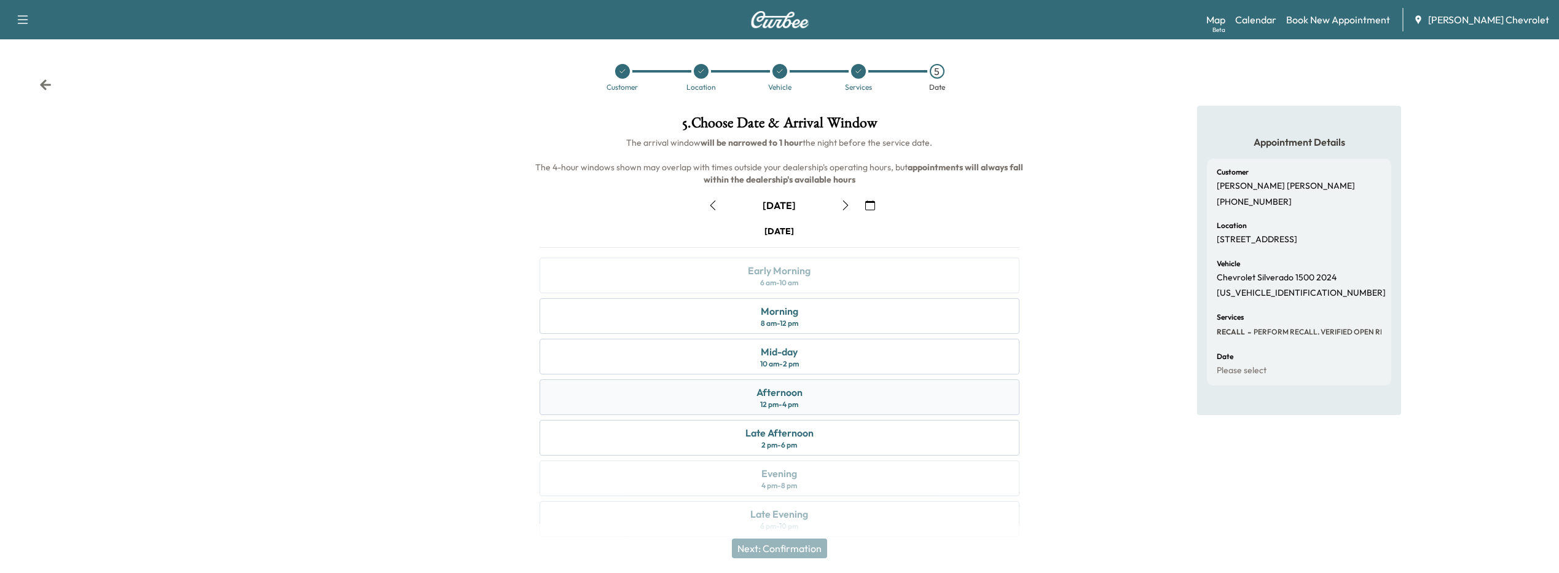
click at [816, 397] on div "Afternoon 12 pm - 4 pm" at bounding box center [779, 397] width 480 height 36
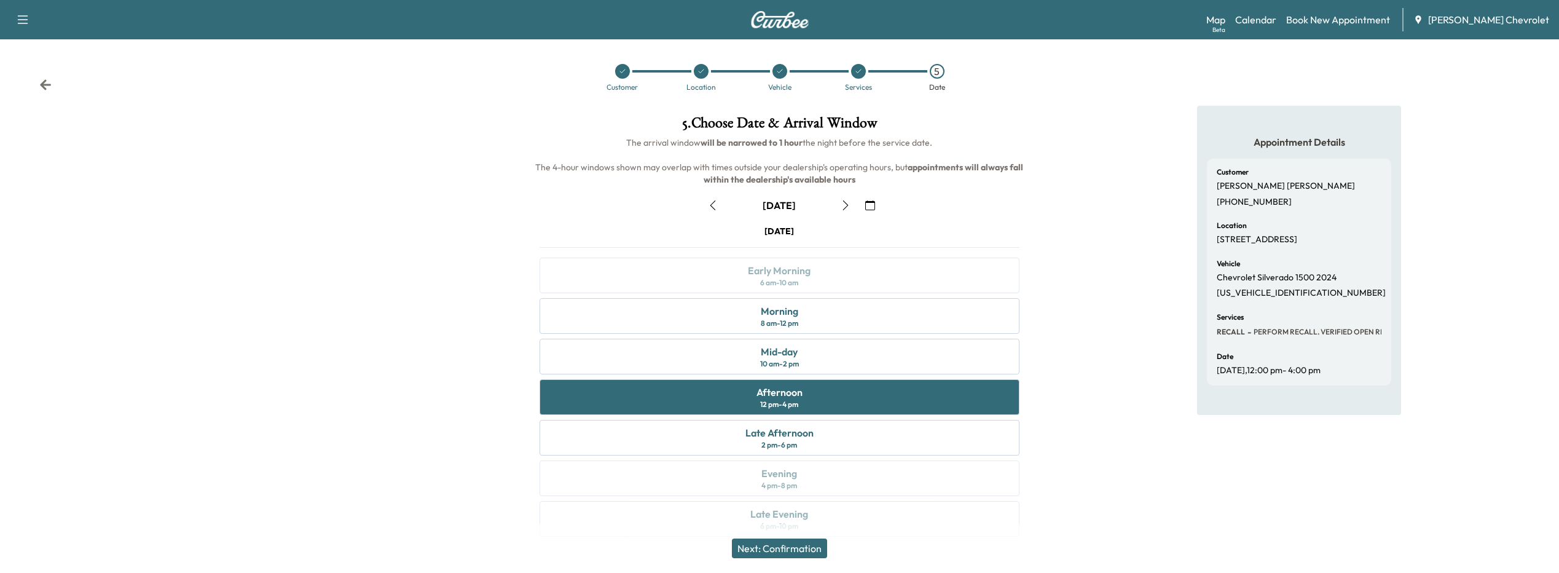
click at [809, 557] on button "Next: Confirmation" at bounding box center [779, 548] width 95 height 20
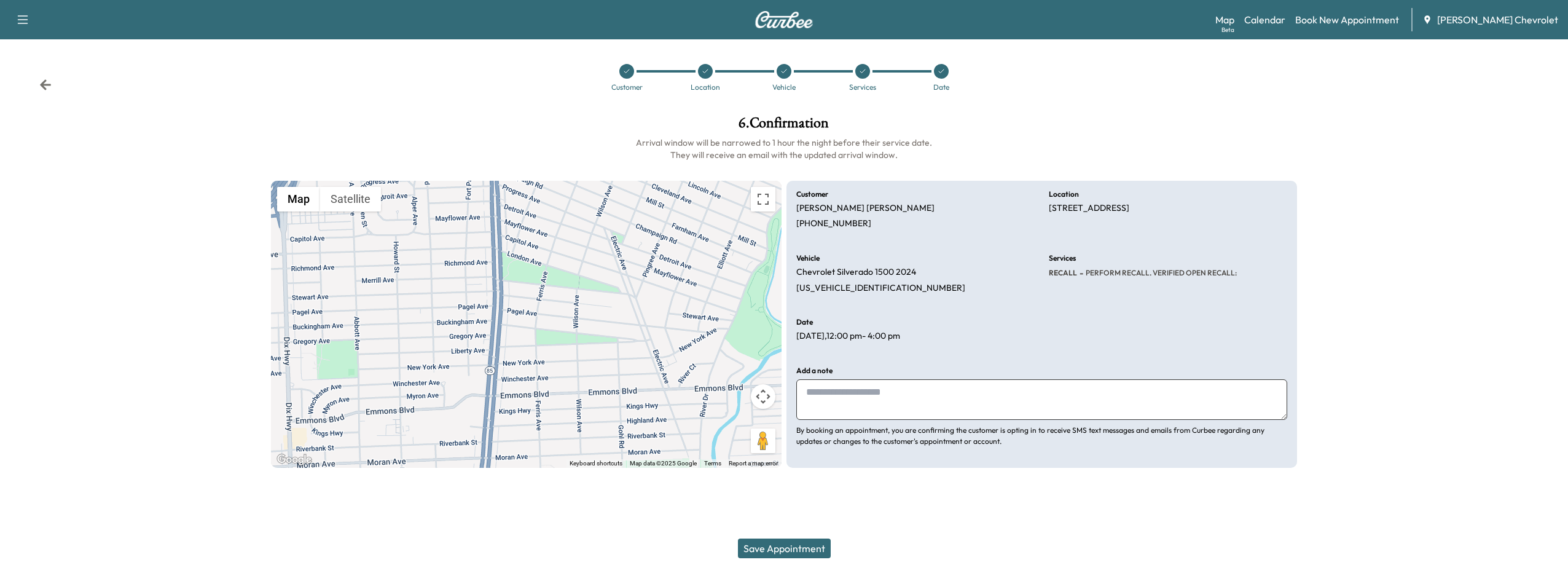
click at [806, 539] on button "Save Appointment" at bounding box center [784, 548] width 93 height 20
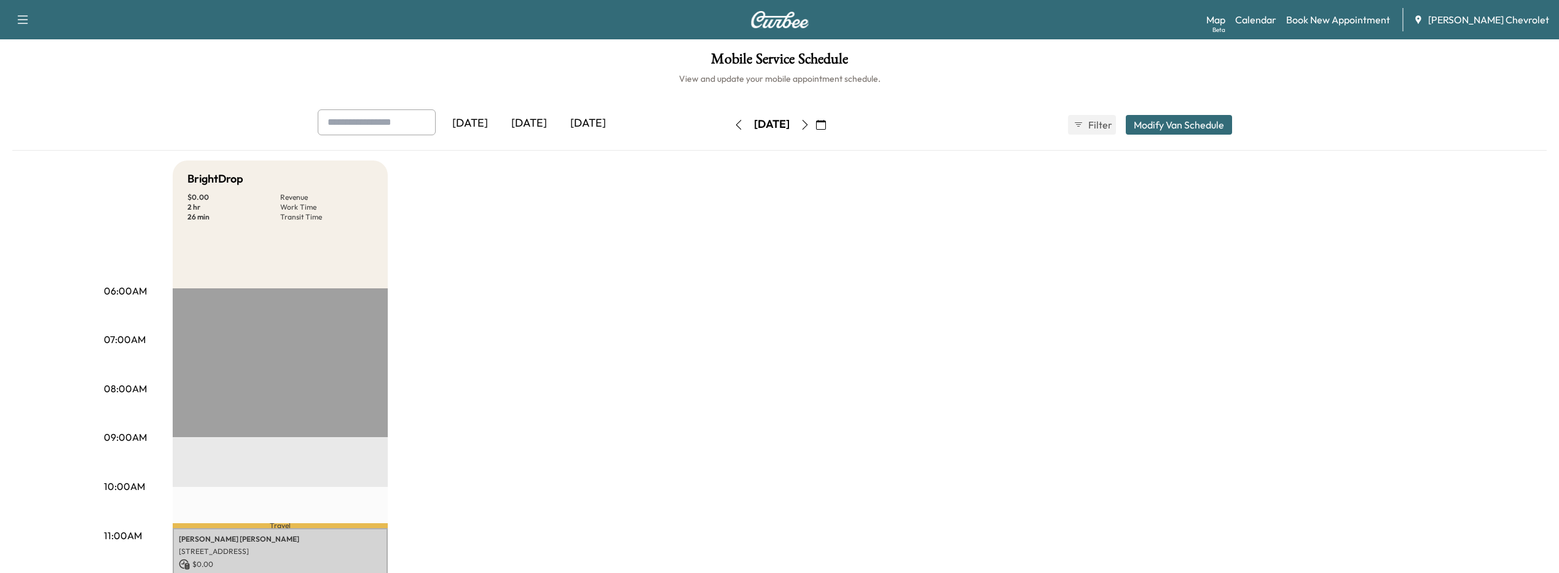
click at [734, 120] on icon "button" at bounding box center [739, 125] width 10 height 10
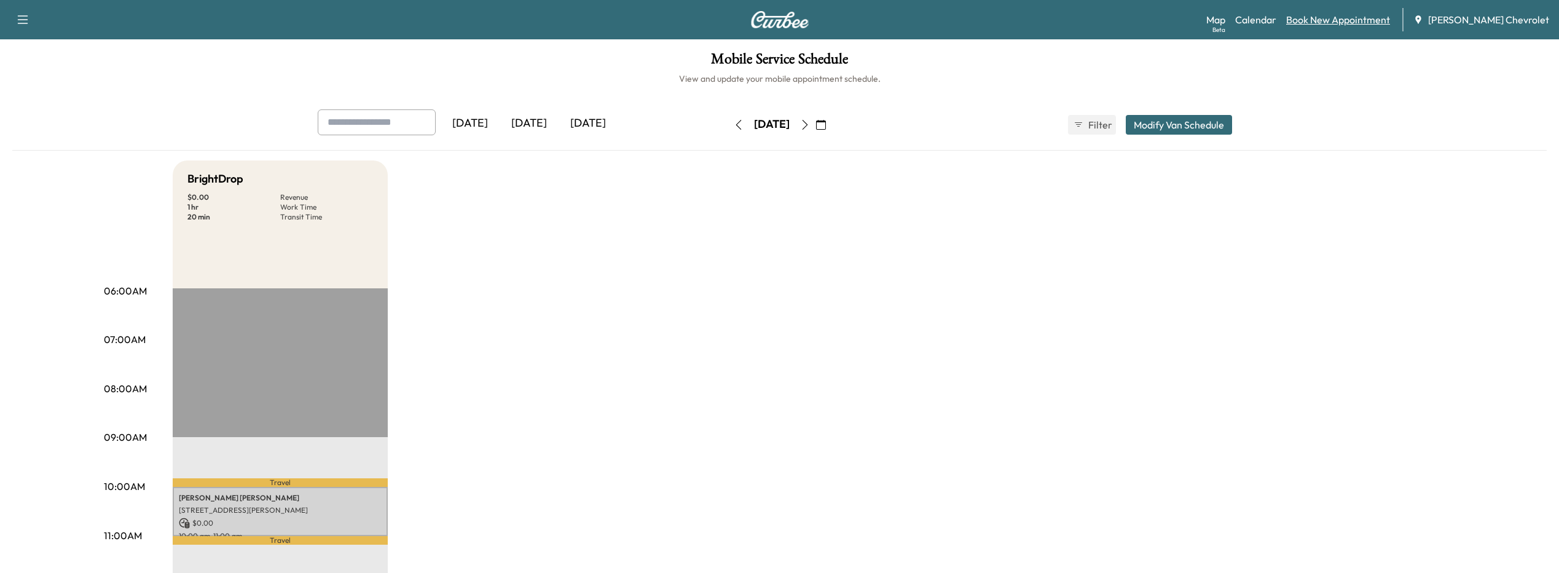
click at [1334, 23] on link "Book New Appointment" at bounding box center [1338, 19] width 104 height 15
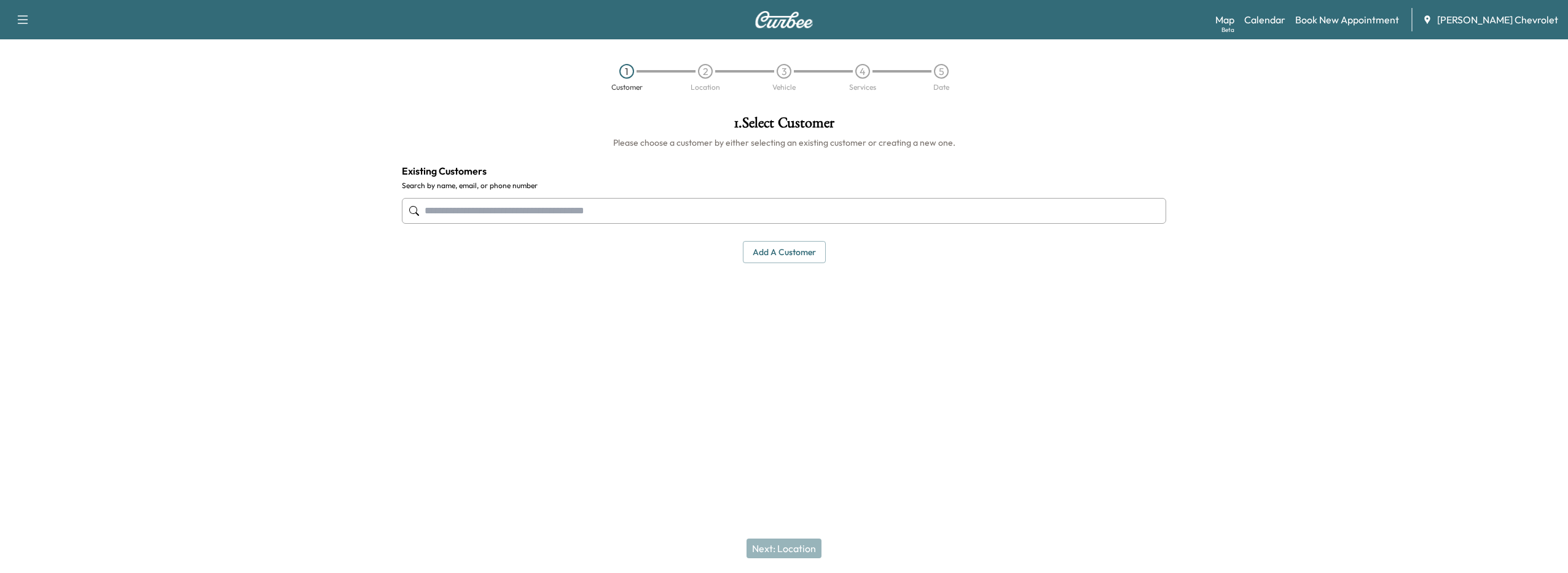
click at [471, 219] on input "text" at bounding box center [784, 211] width 764 height 26
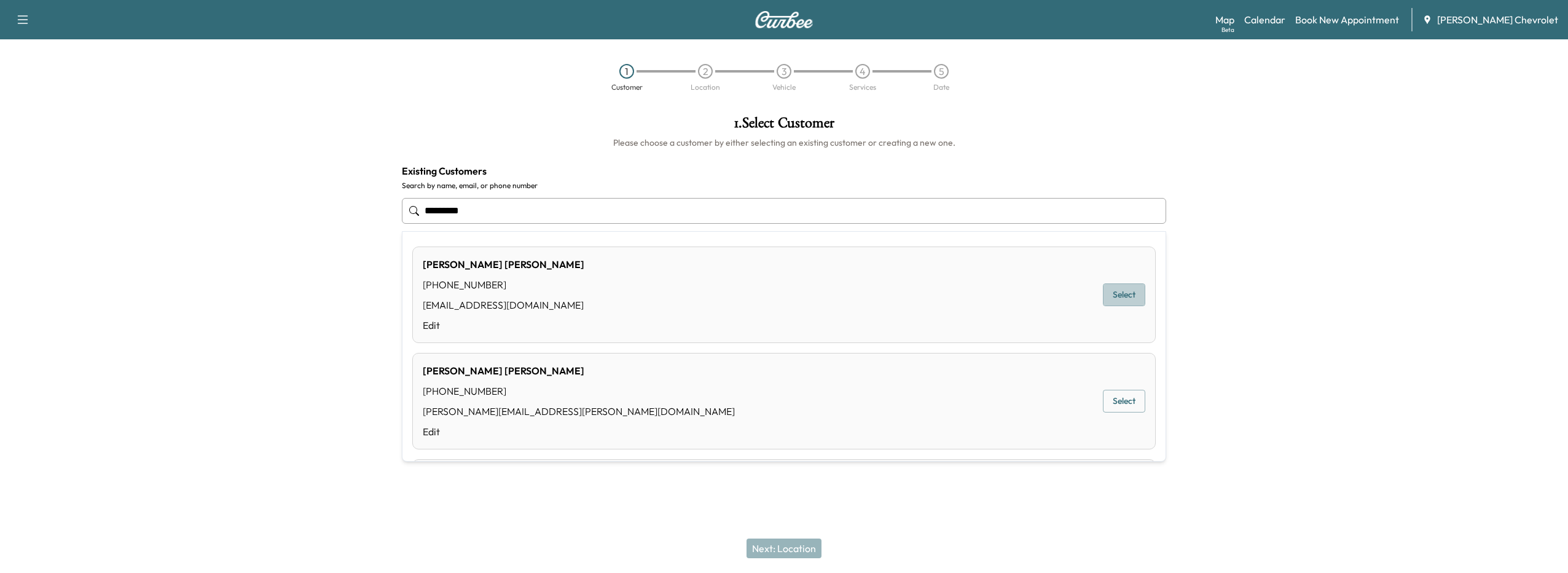
click at [1112, 299] on button "Select" at bounding box center [1124, 294] width 42 height 23
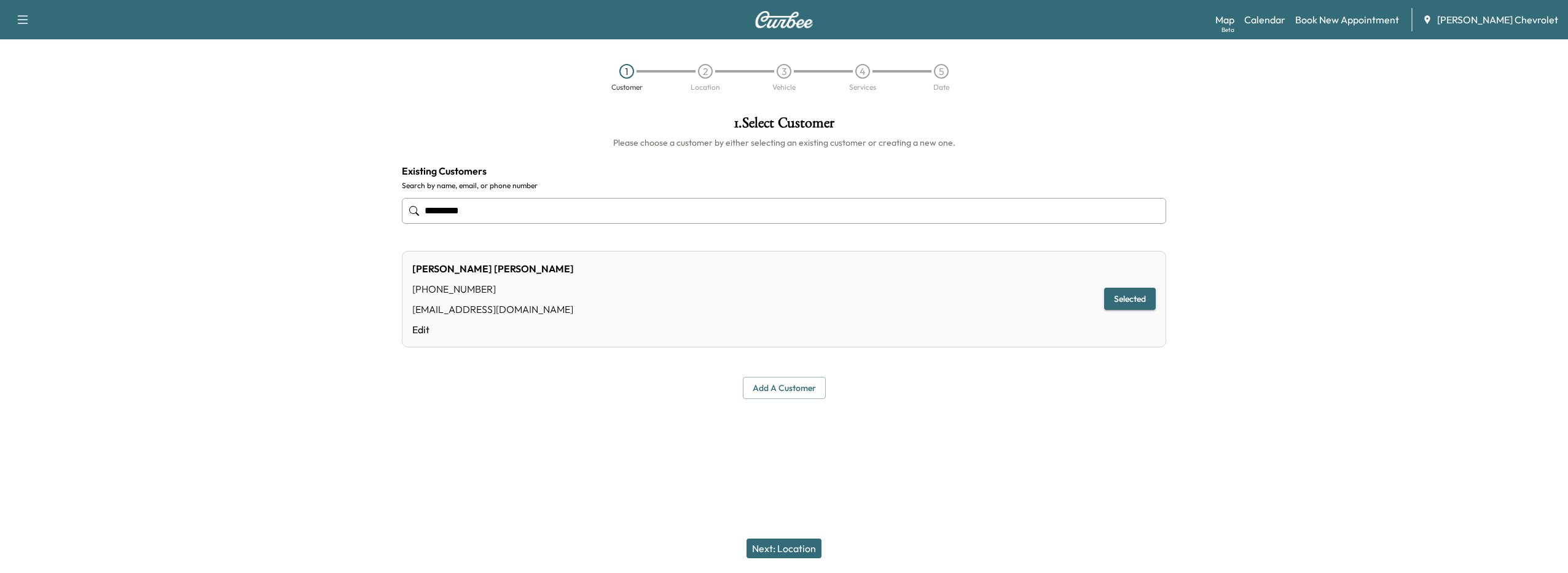
type input "*********"
click at [763, 551] on button "Next: Location" at bounding box center [784, 548] width 75 height 20
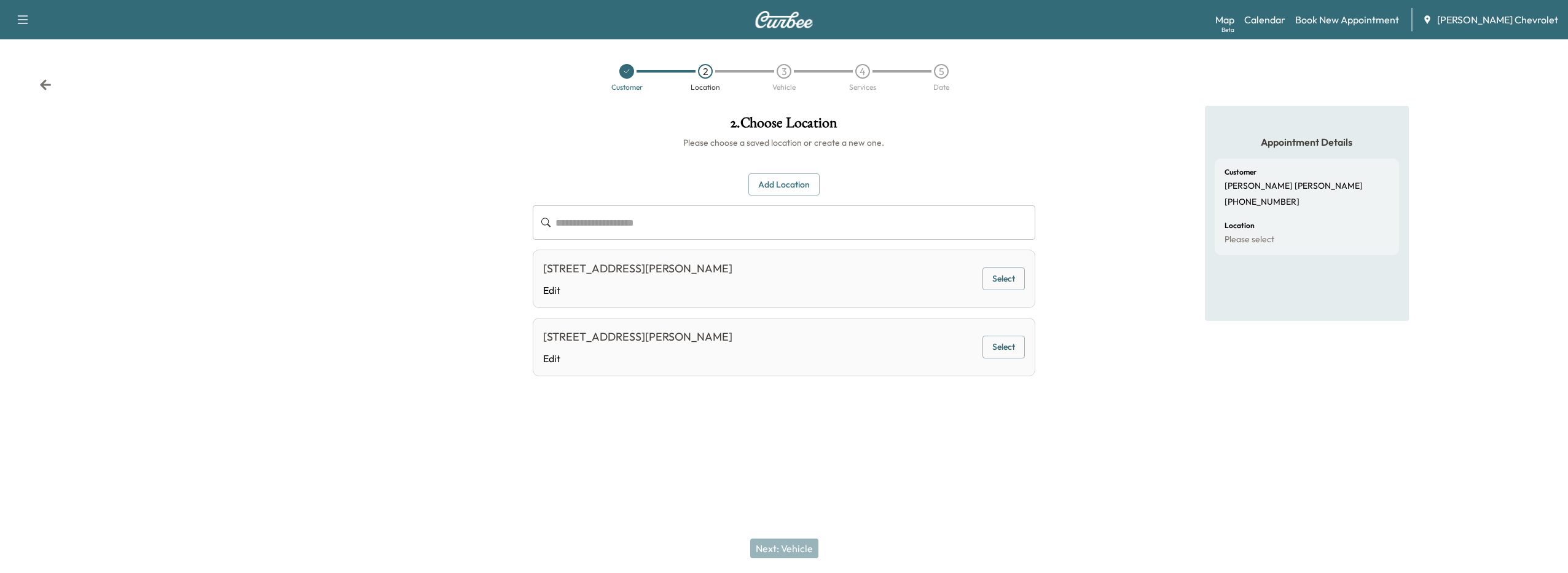
click at [636, 218] on input "text" at bounding box center [795, 222] width 480 height 34
click at [1006, 283] on button "Select" at bounding box center [1003, 278] width 42 height 23
click at [778, 551] on button "Next: Vehicle" at bounding box center [784, 548] width 68 height 20
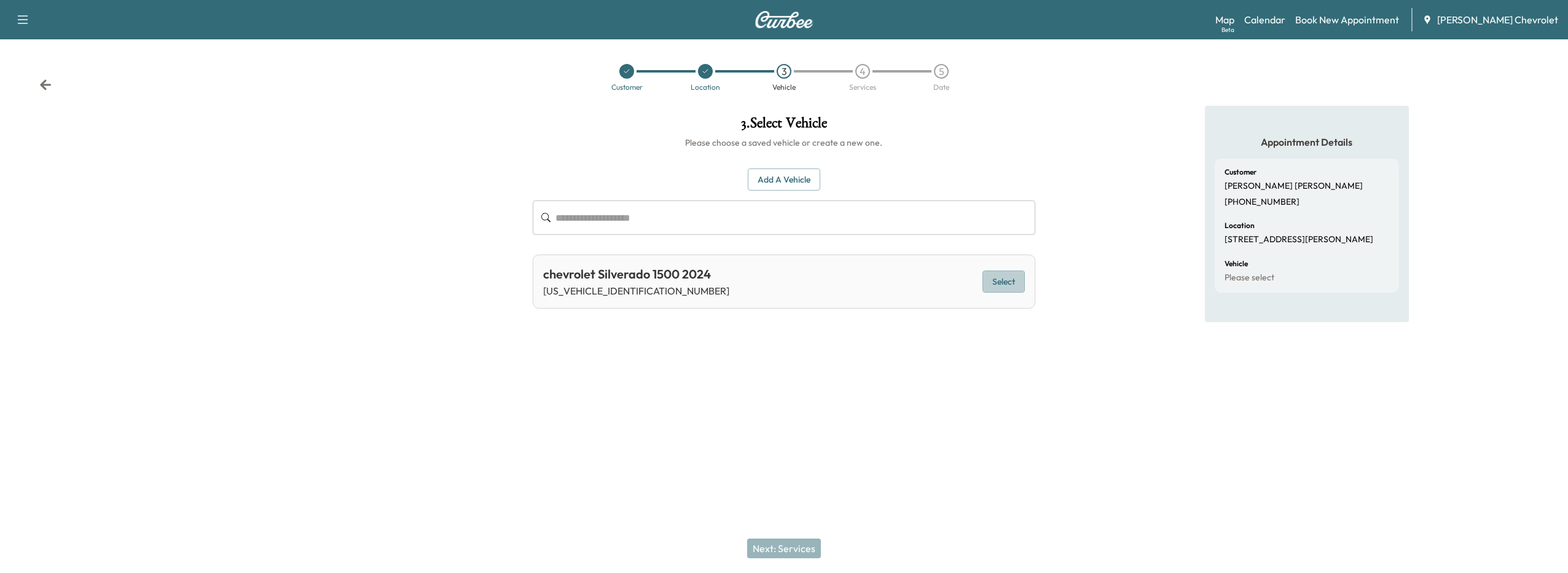
click at [995, 280] on button "Select" at bounding box center [1003, 281] width 42 height 23
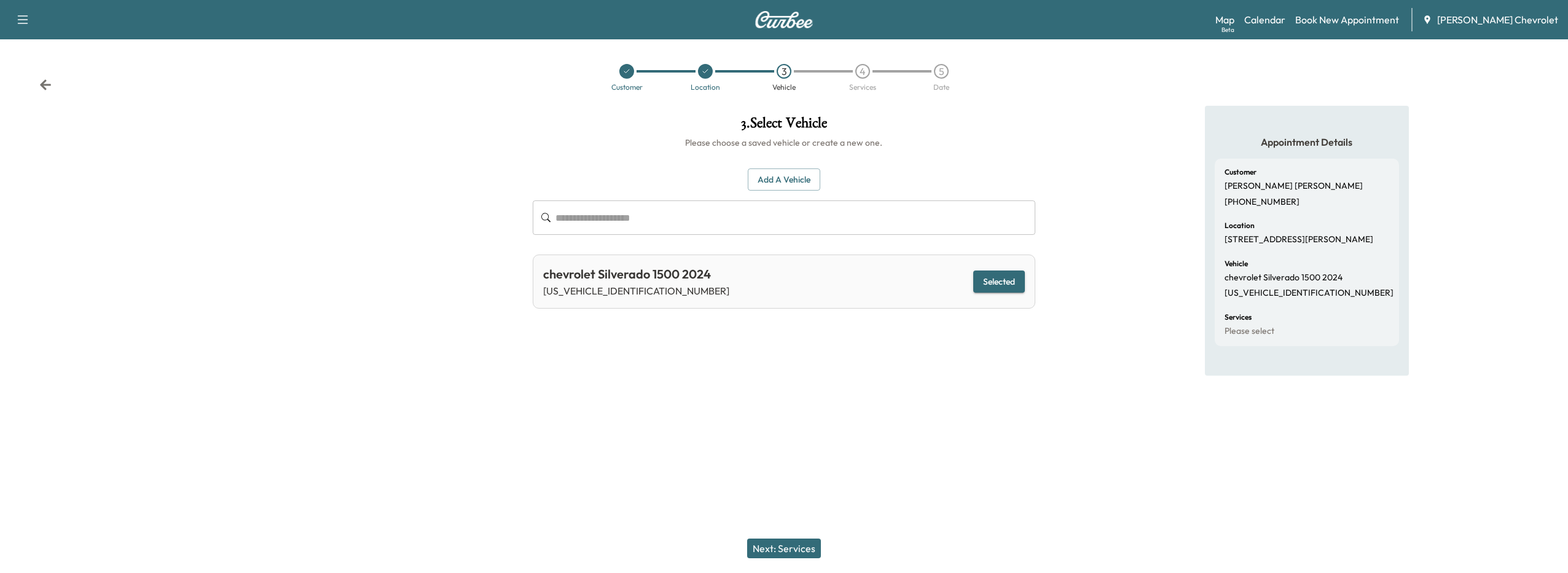
click at [760, 547] on button "Next: Services" at bounding box center [784, 548] width 74 height 20
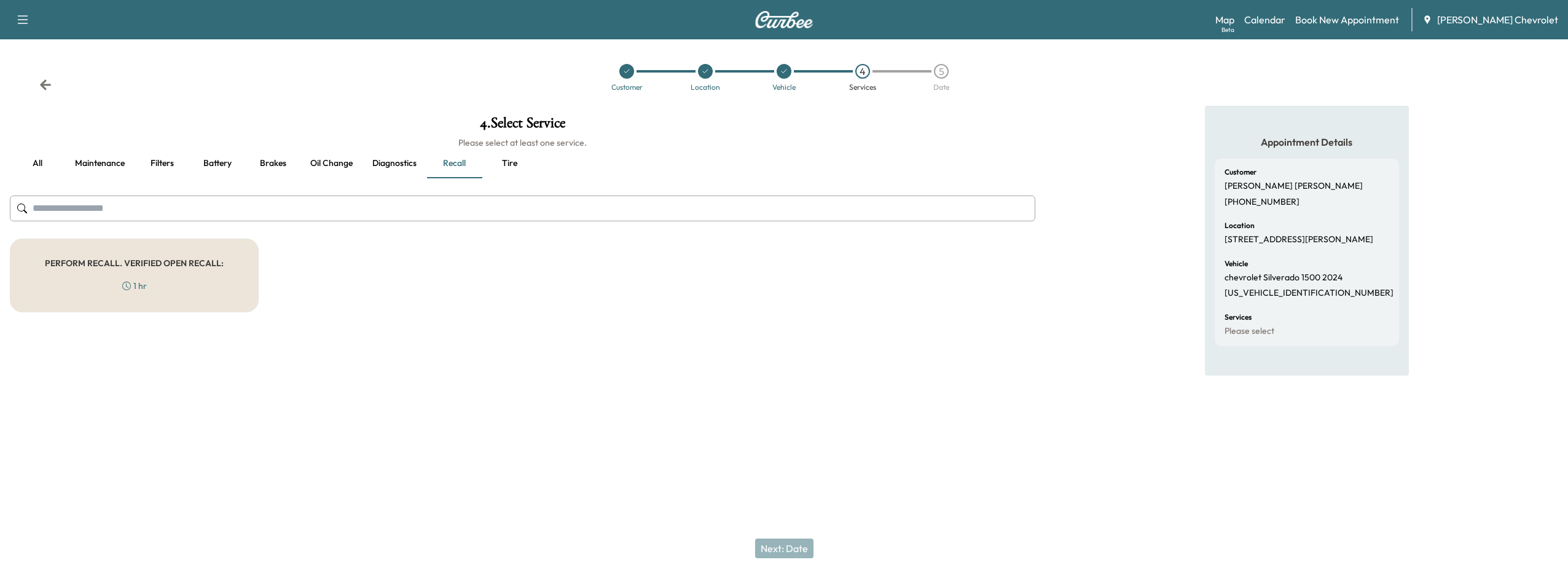
click at [190, 289] on div "PERFORM RECALL. VERIFIED OPEN RECALL: 1 hr" at bounding box center [134, 275] width 249 height 74
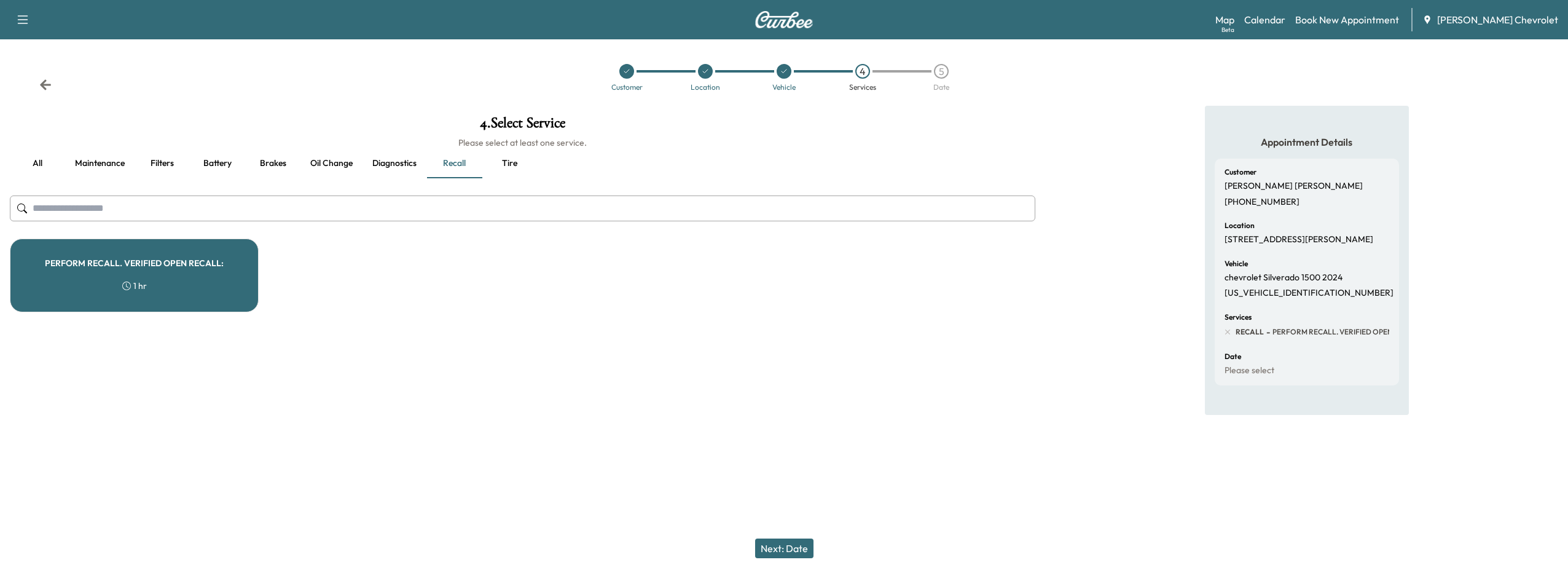
click at [801, 547] on button "Next: Date" at bounding box center [784, 548] width 58 height 20
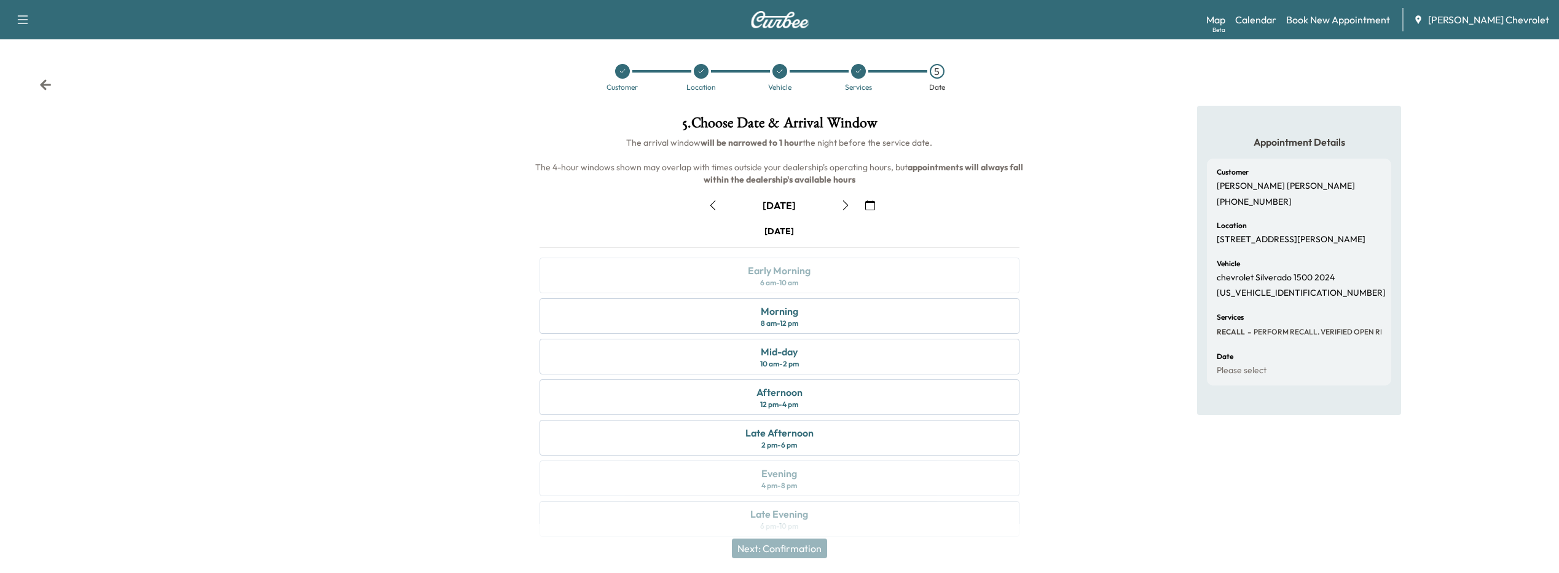
click at [867, 203] on icon "button" at bounding box center [870, 205] width 10 height 10
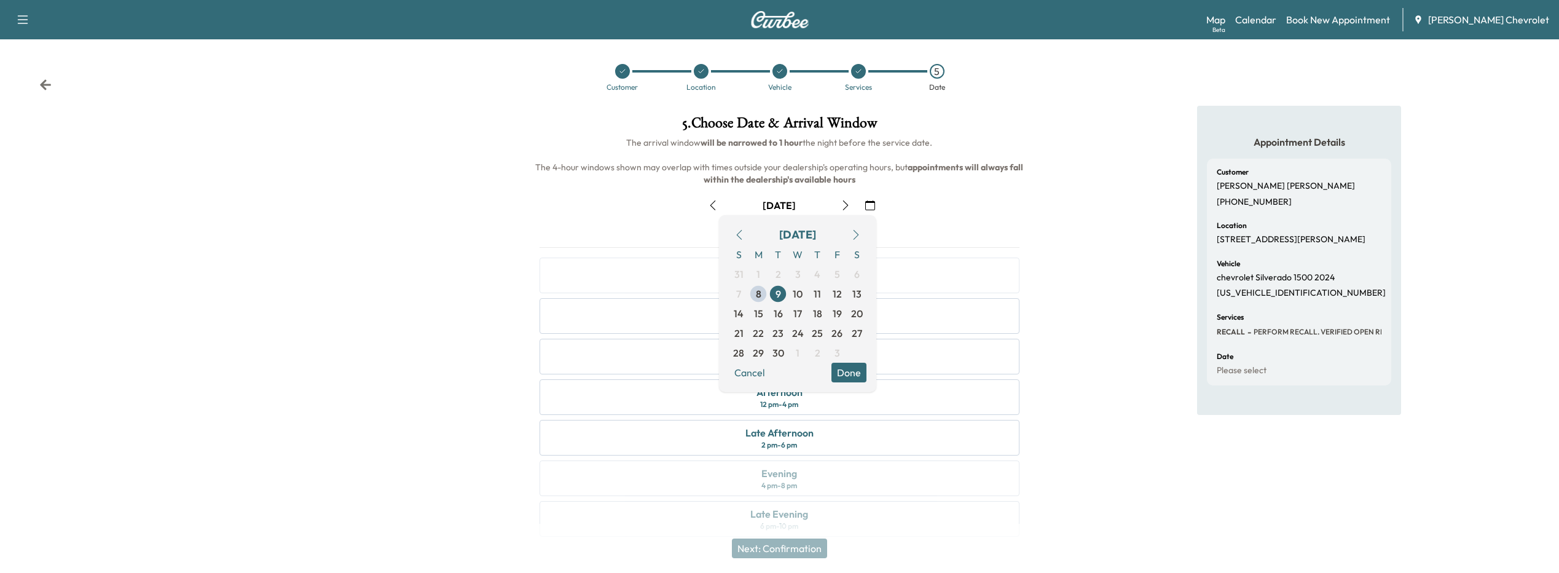
click at [853, 234] on icon "button" at bounding box center [856, 235] width 10 height 10
click at [755, 313] on span "13" at bounding box center [758, 313] width 9 height 15
click at [846, 375] on button "Done" at bounding box center [848, 373] width 35 height 20
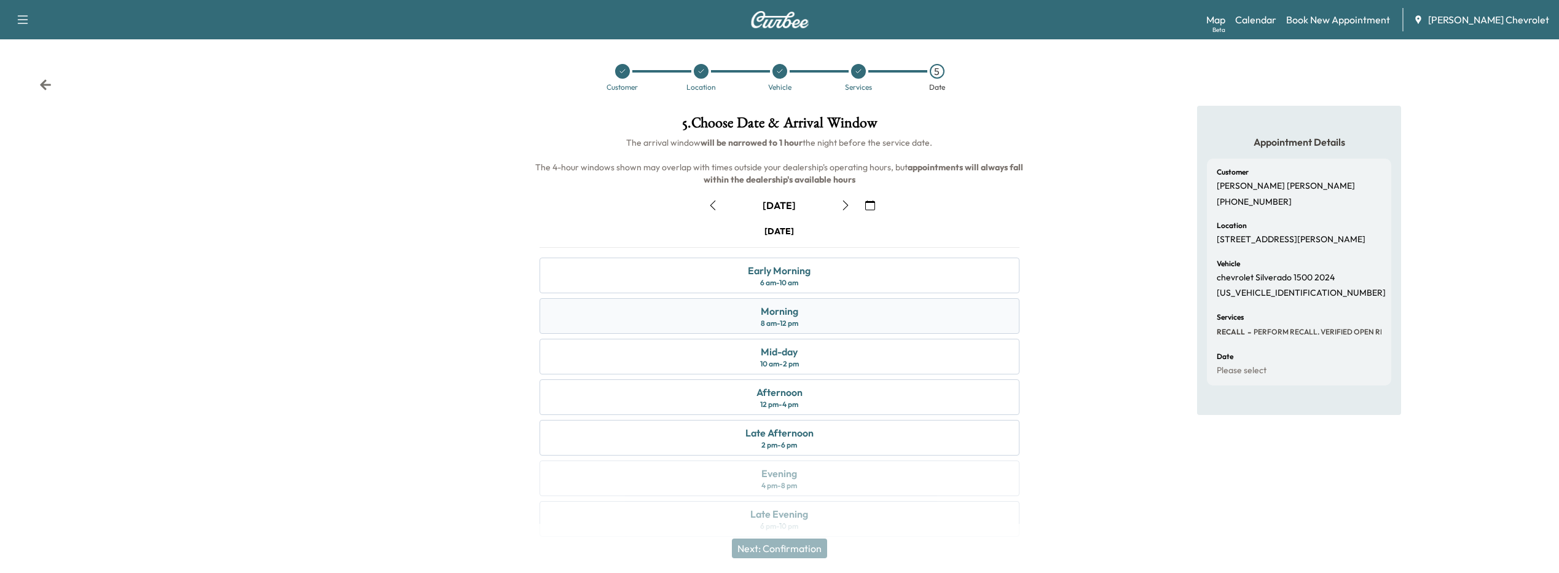
click at [829, 319] on div "Morning 8 am - 12 pm" at bounding box center [779, 316] width 480 height 36
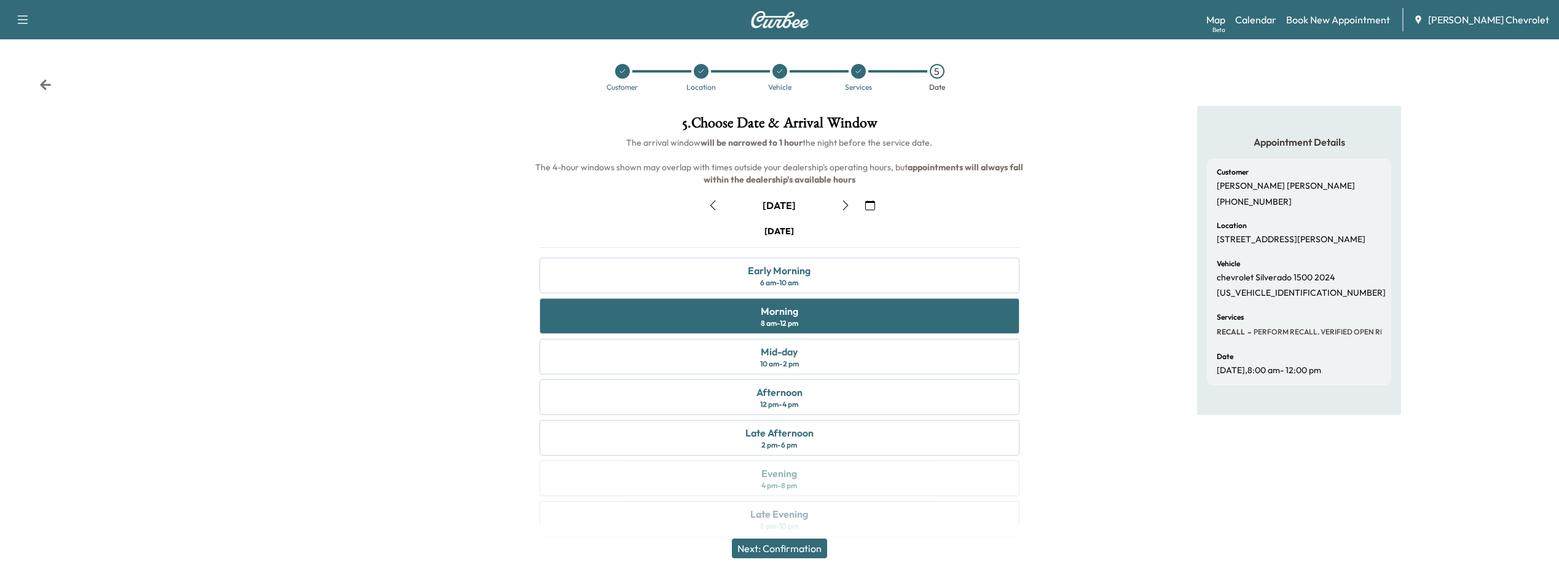
click at [809, 544] on button "Next: Confirmation" at bounding box center [779, 548] width 95 height 20
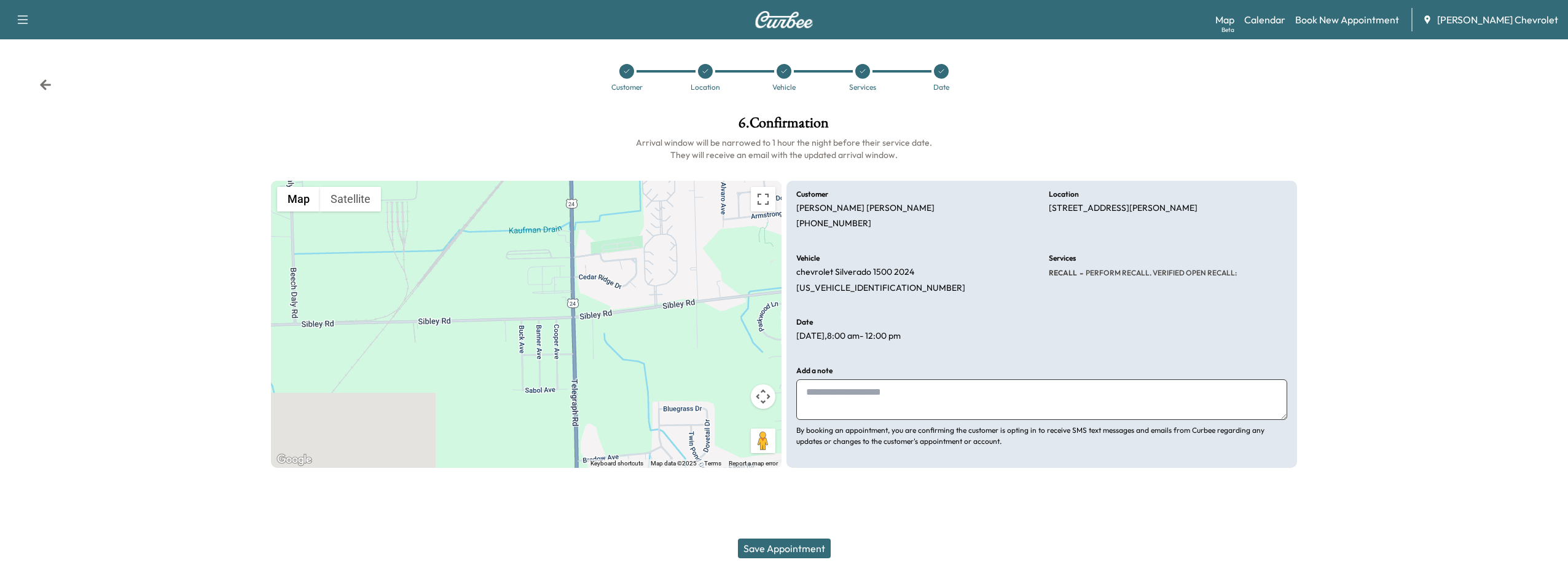
click at [809, 543] on button "Save Appointment" at bounding box center [784, 548] width 93 height 20
